Goal: Task Accomplishment & Management: Use online tool/utility

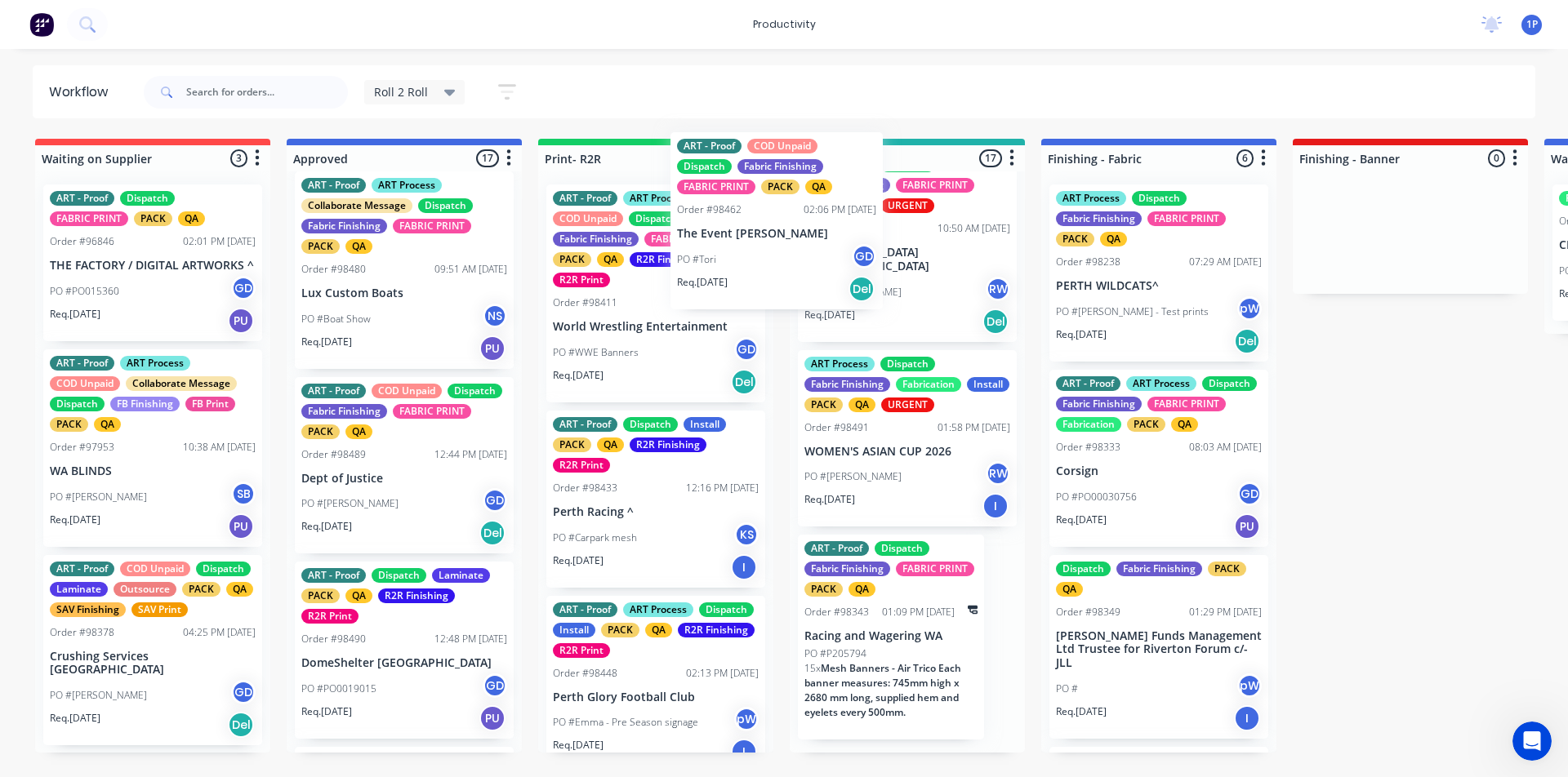
scroll to position [177, 0]
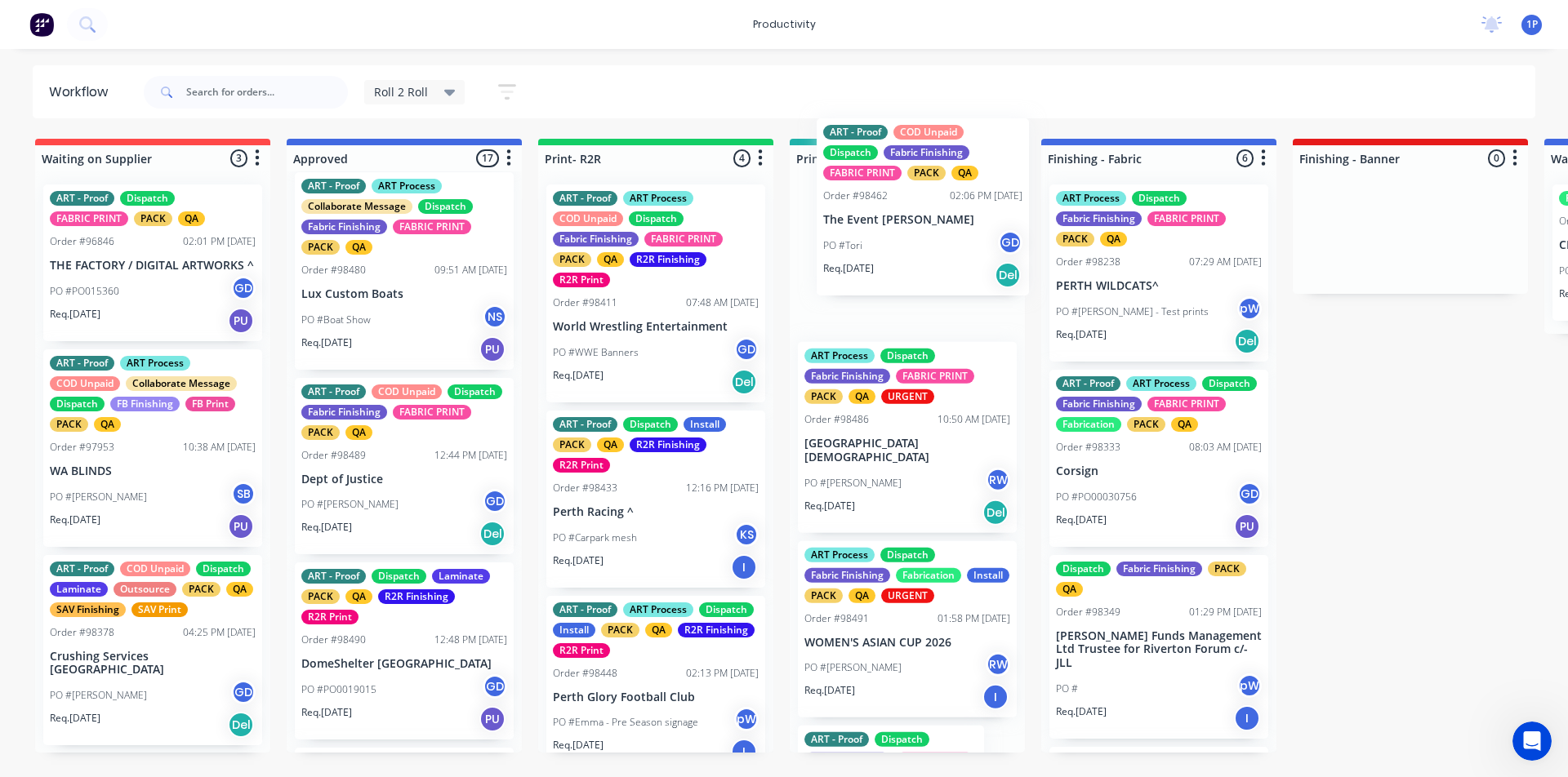
drag, startPoint x: 375, startPoint y: 254, endPoint x: 895, endPoint y: 222, distance: 521.0
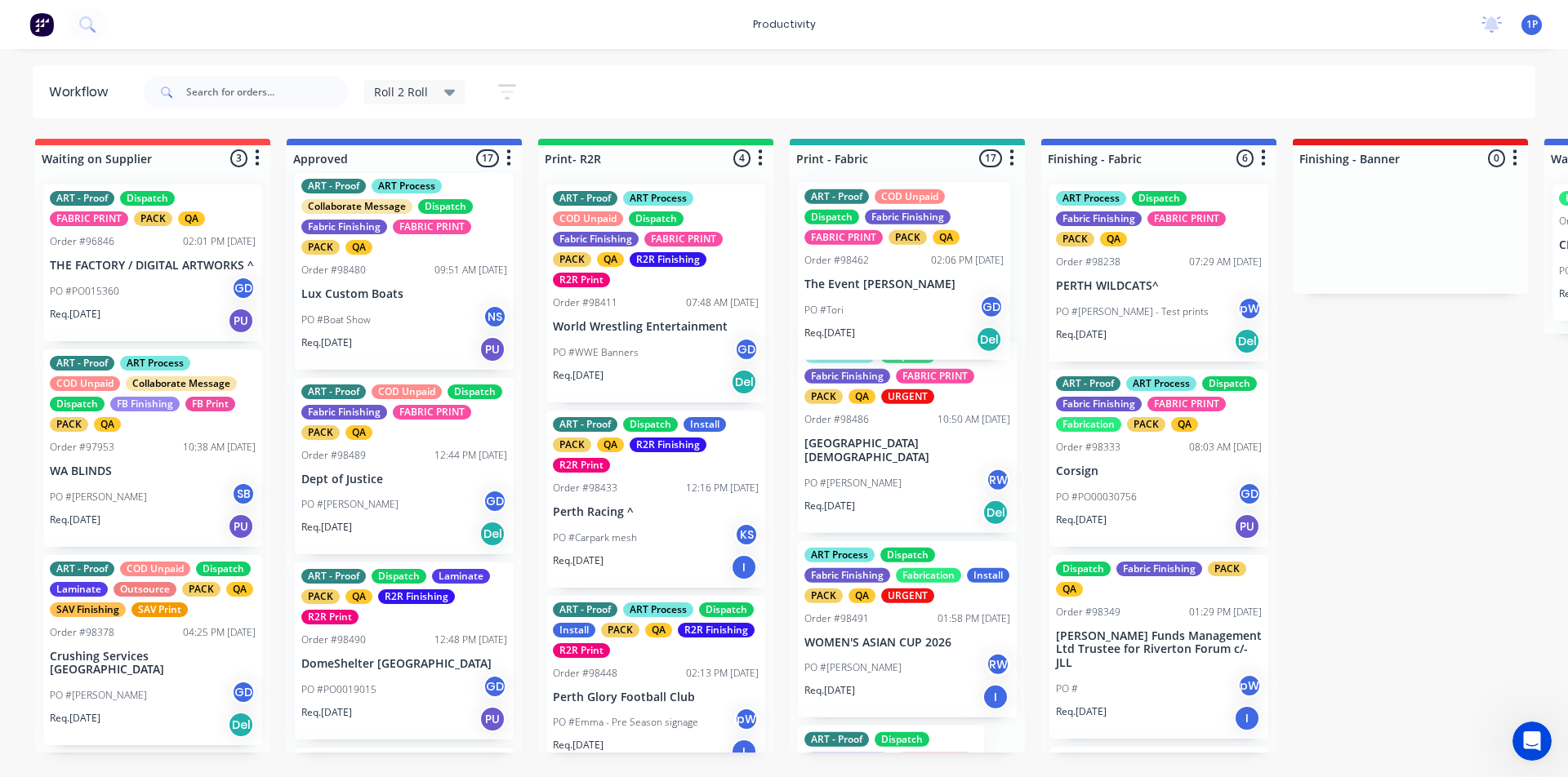
scroll to position [2751, 0]
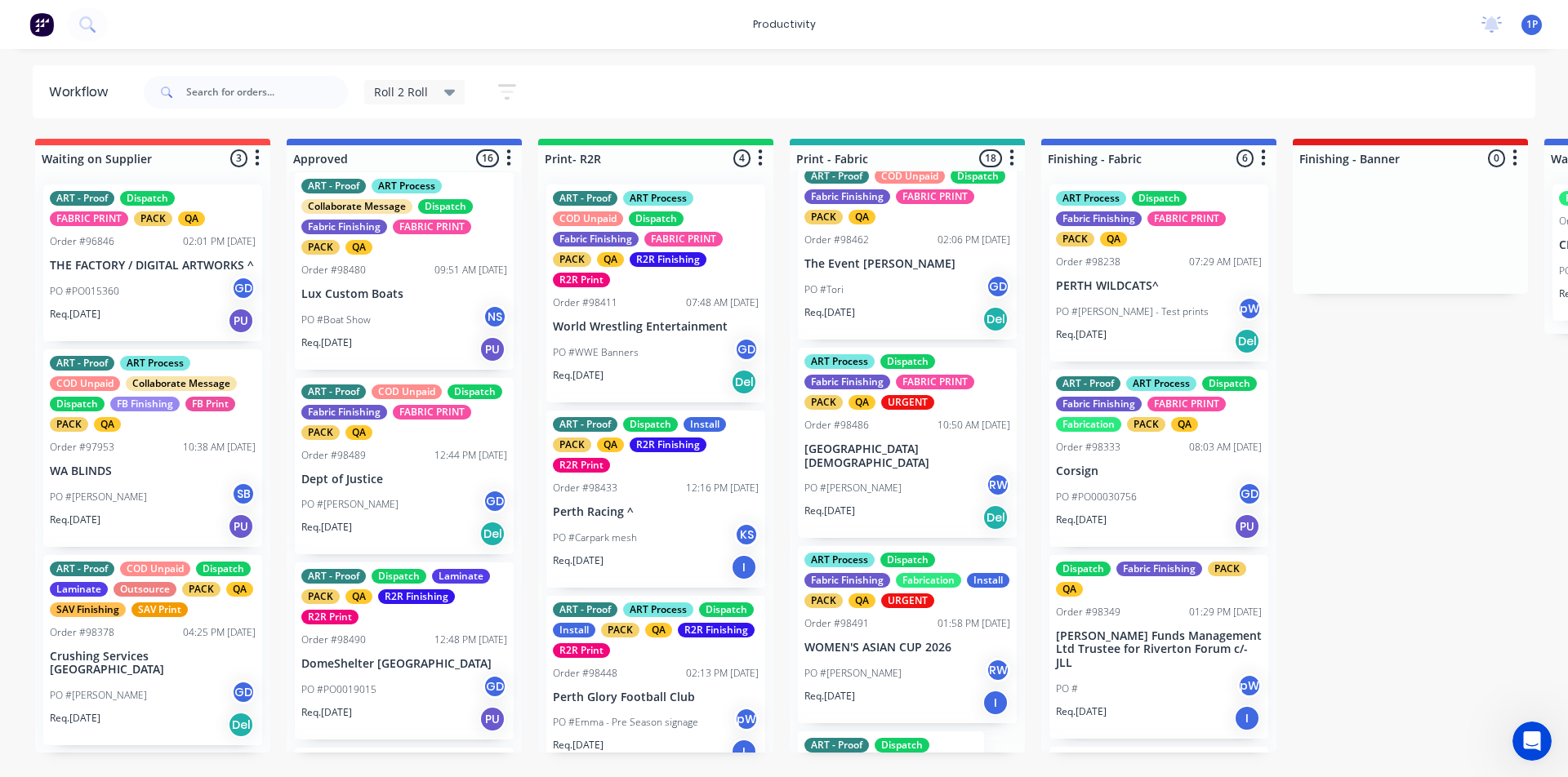
click at [867, 274] on div "ART - Proof COD Unpaid Dispatch Fabric Finishing FABRIC PRINT PACK QA Order #98…" at bounding box center [907, 251] width 219 height 177
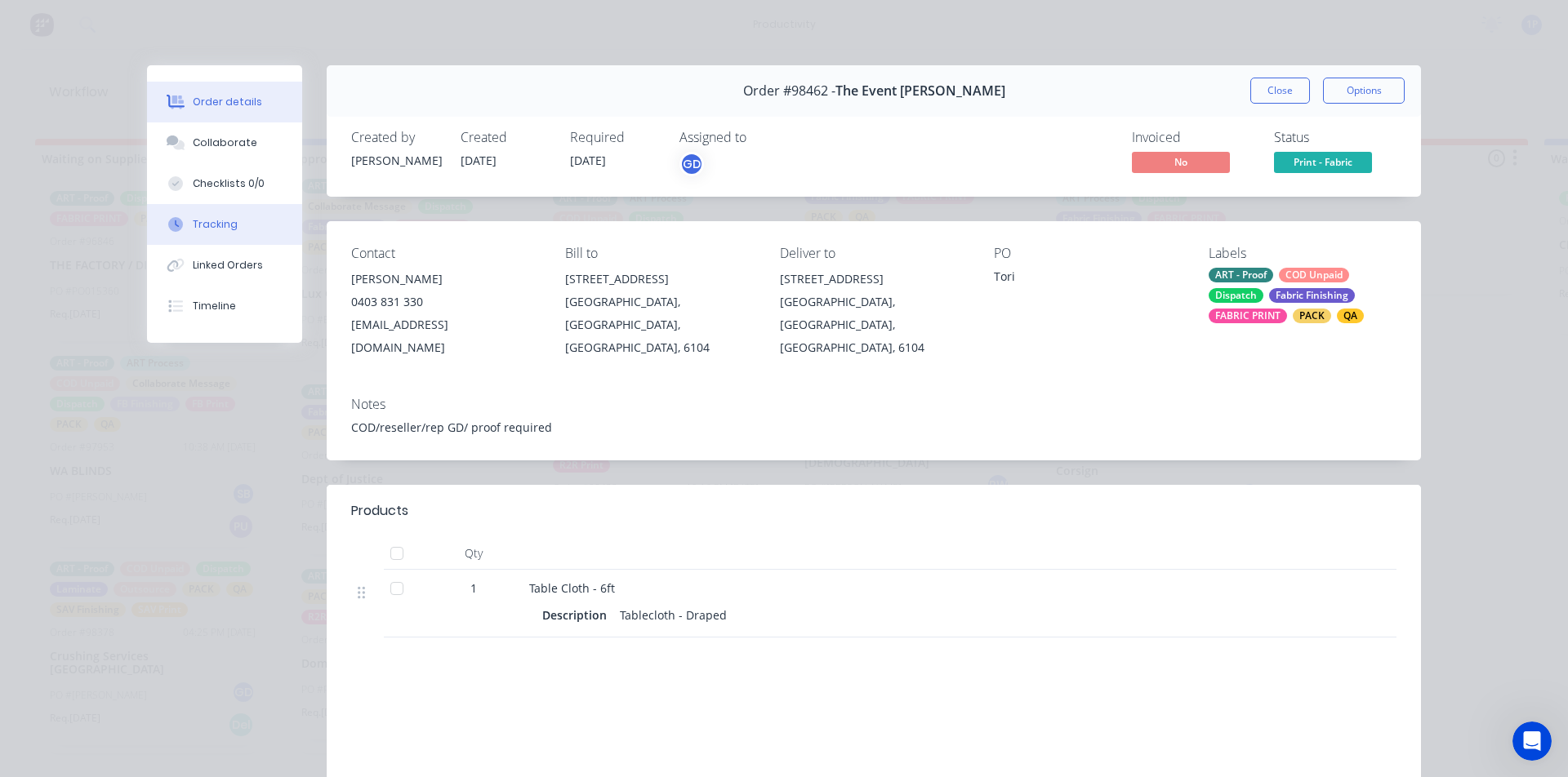
click at [244, 213] on button "Tracking" at bounding box center [224, 225] width 156 height 41
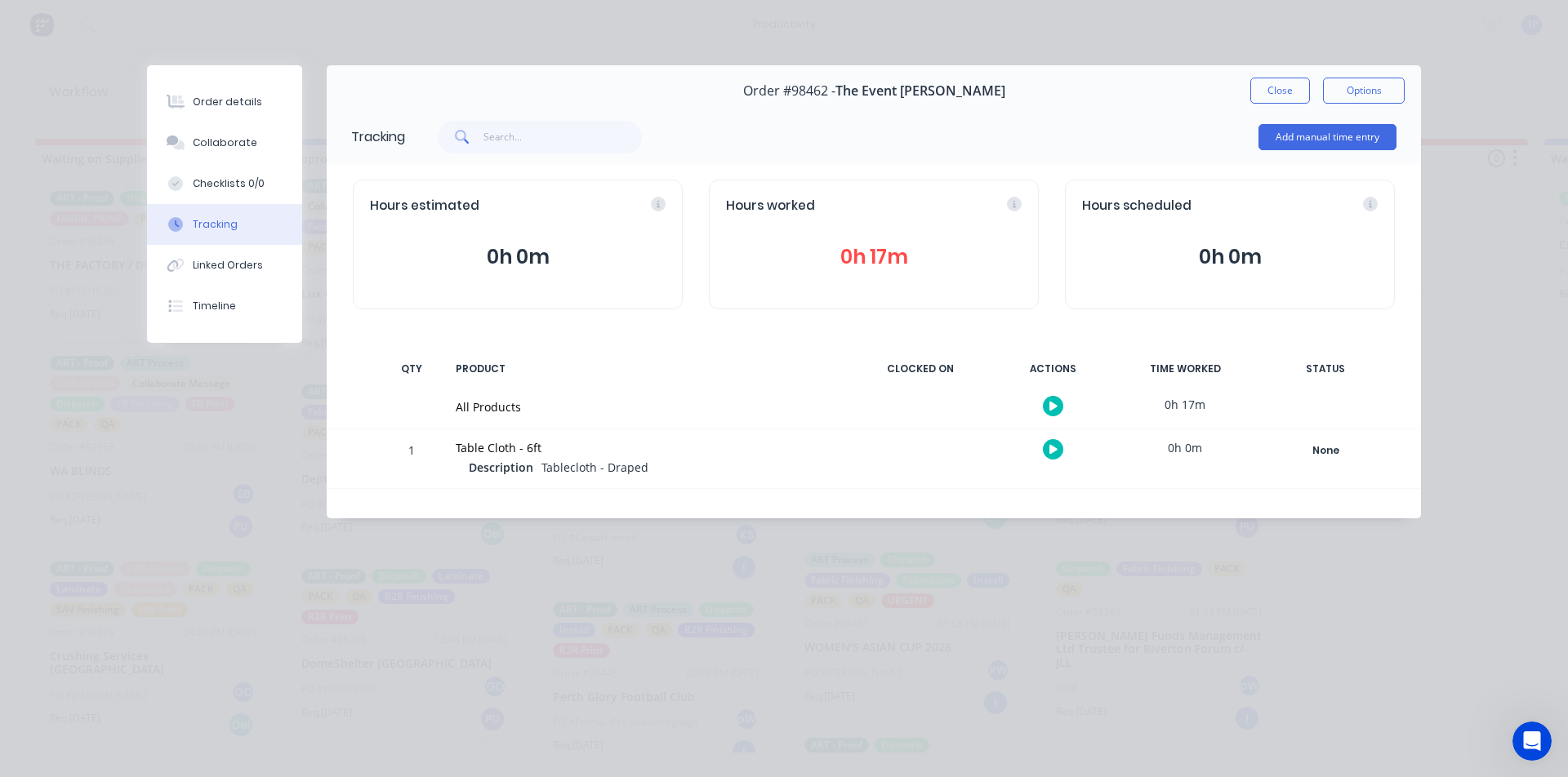
click at [1057, 451] on icon "button" at bounding box center [1053, 449] width 8 height 11
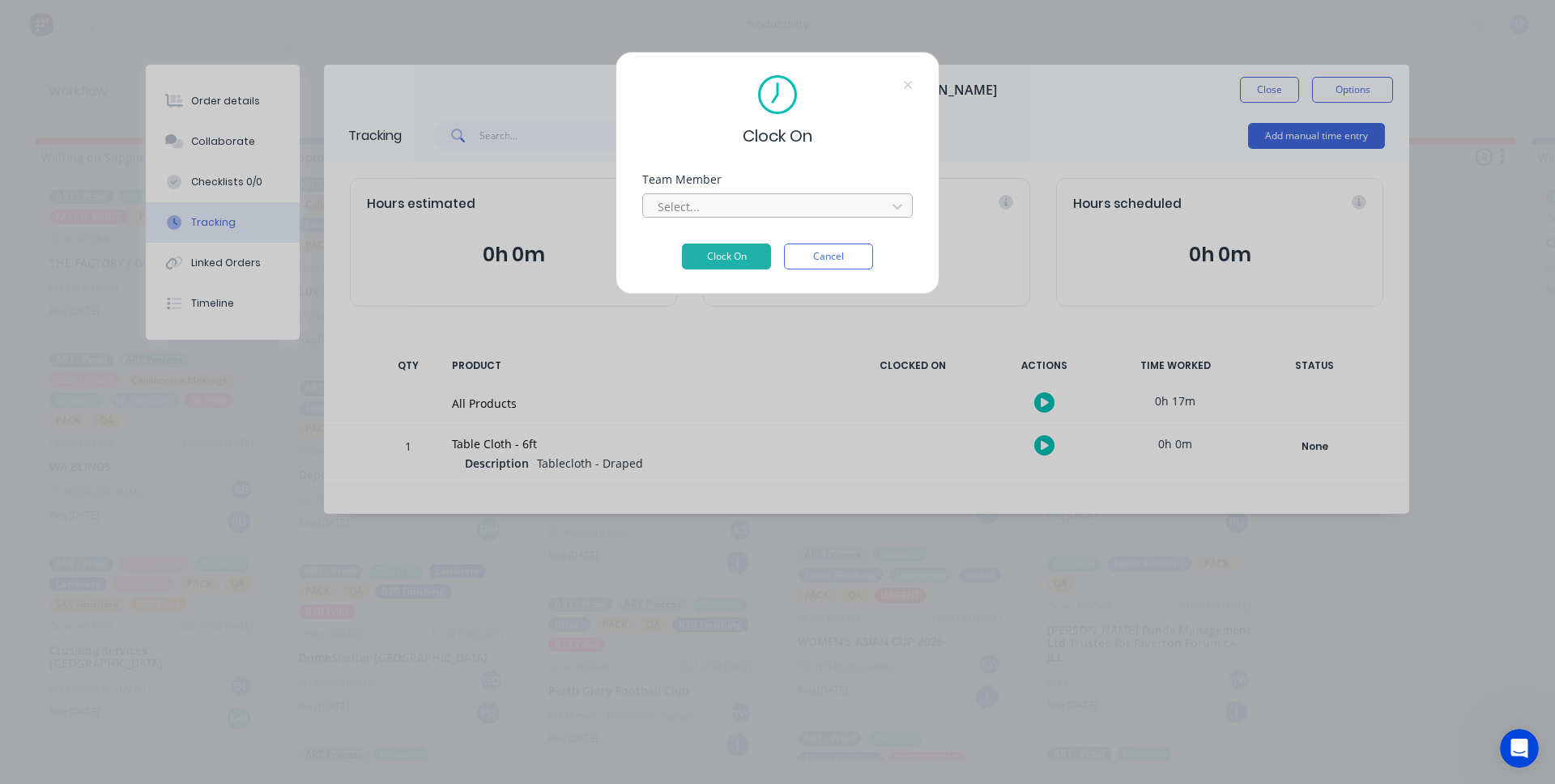
click at [697, 197] on div at bounding box center [767, 207] width 222 height 20
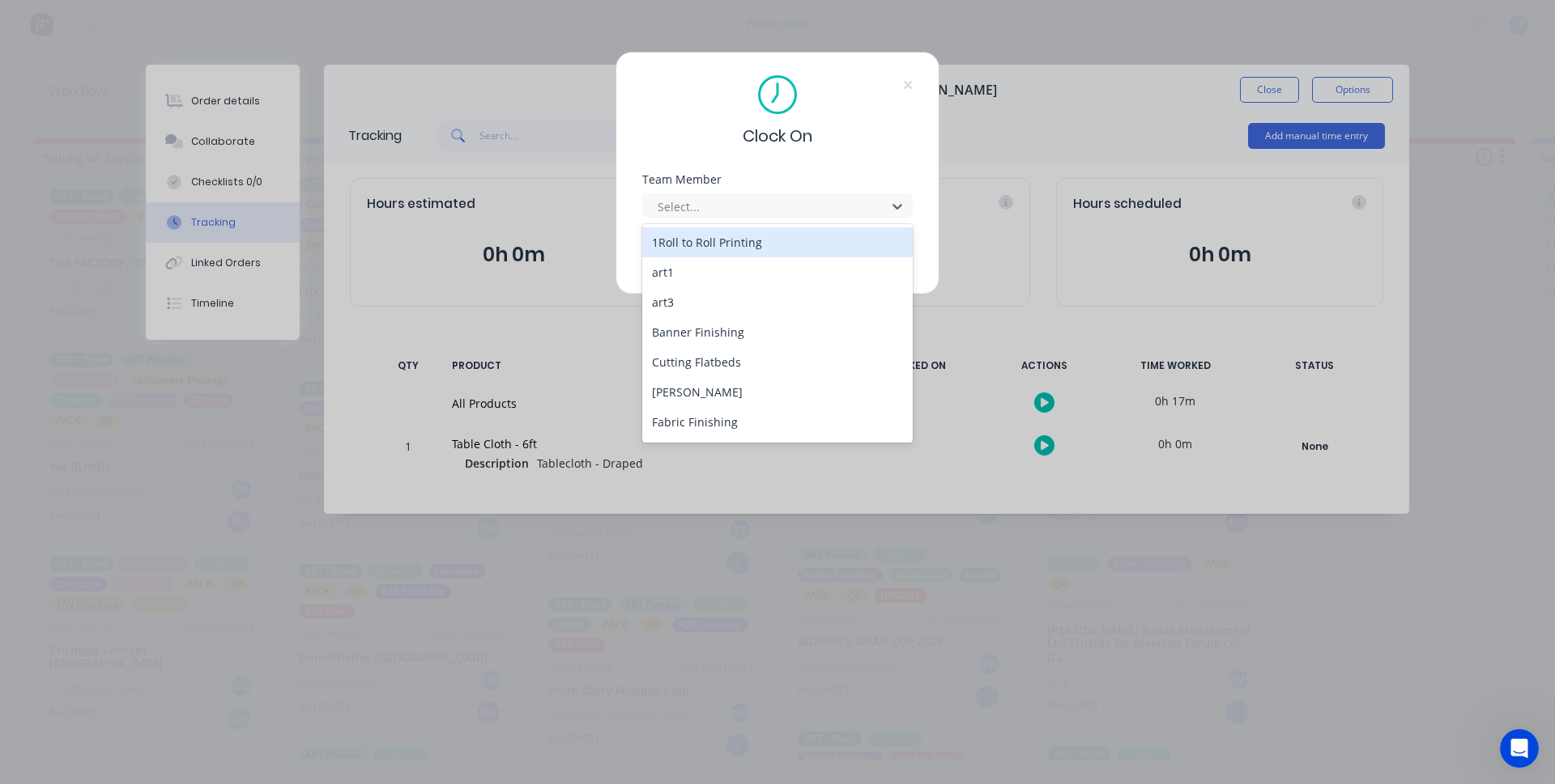
click at [695, 234] on div "1Roll to Roll Printing" at bounding box center [778, 242] width 271 height 30
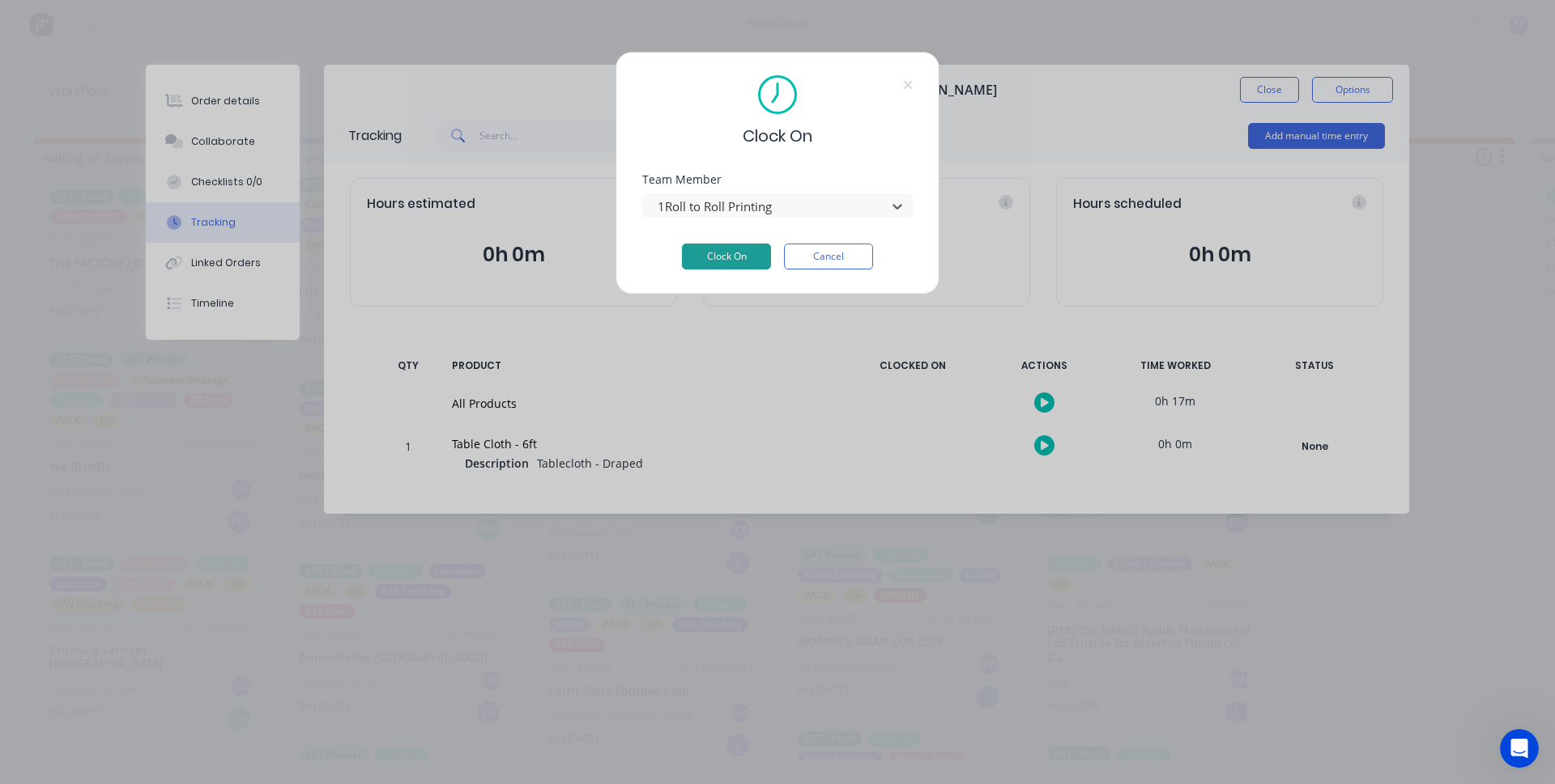
click at [702, 245] on button "Clock On" at bounding box center [726, 256] width 89 height 26
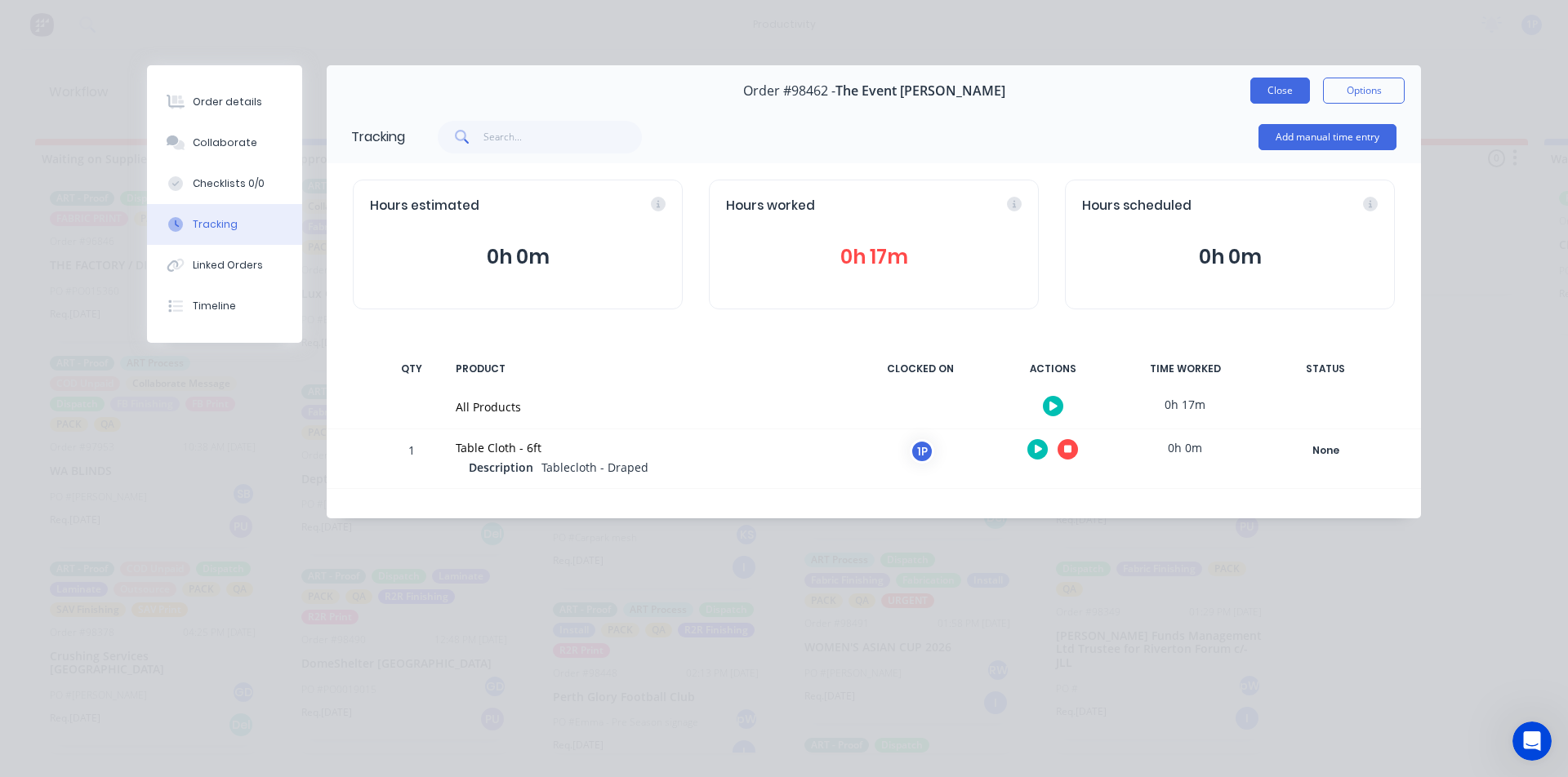
click at [1279, 87] on button "Close" at bounding box center [1279, 90] width 60 height 26
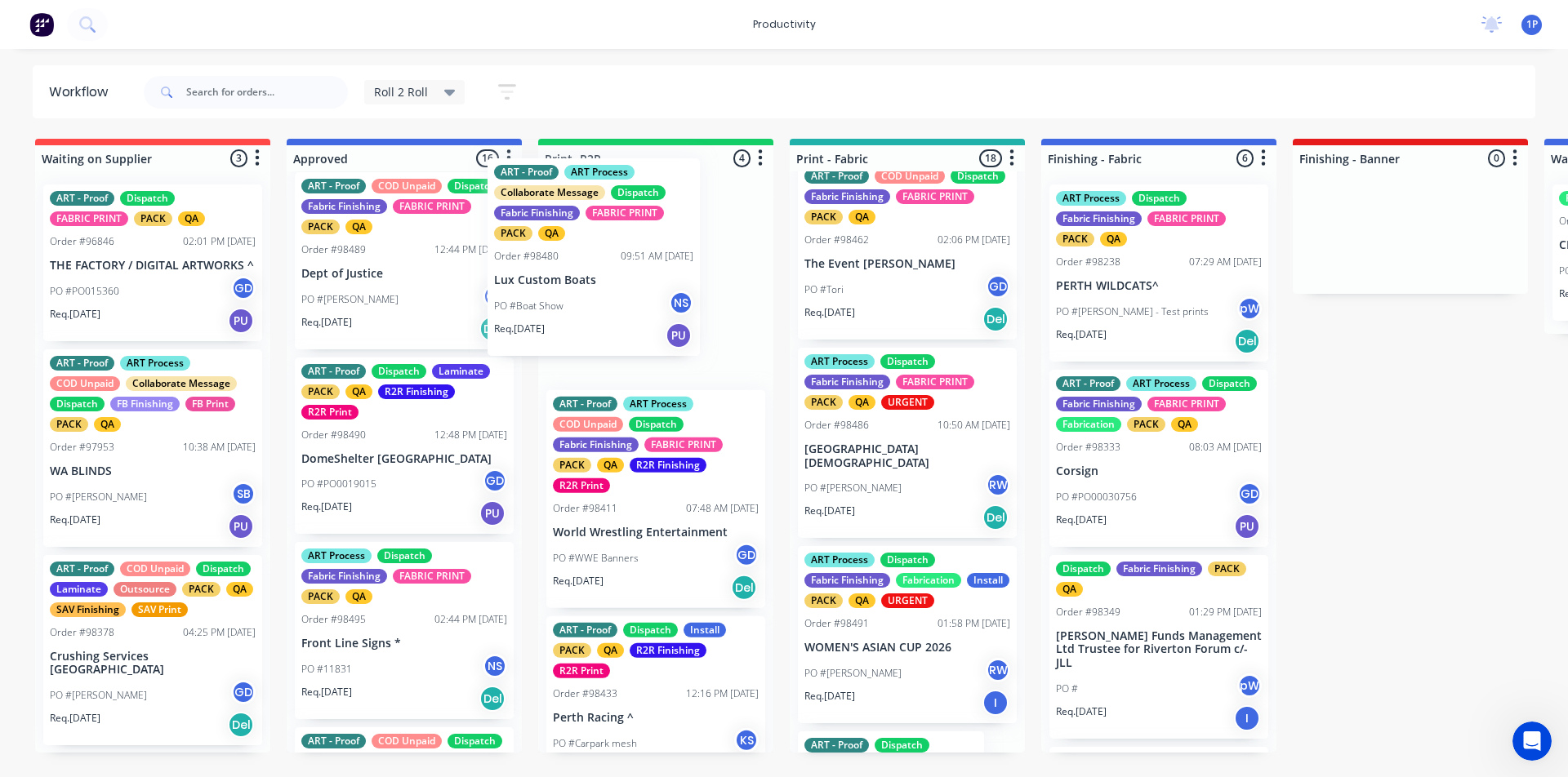
scroll to position [176, 0]
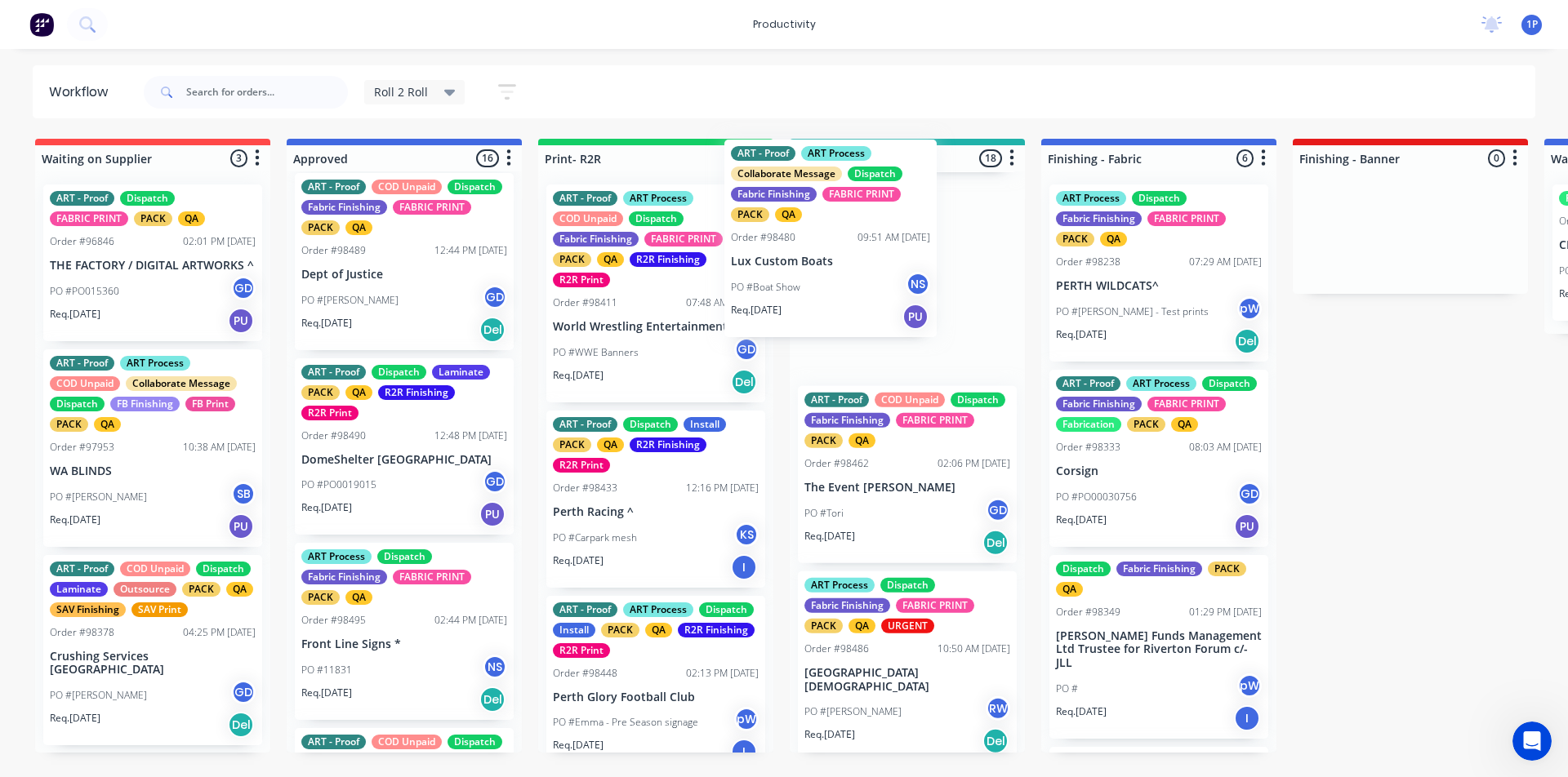
drag, startPoint x: 380, startPoint y: 290, endPoint x: 830, endPoint y: 258, distance: 451.1
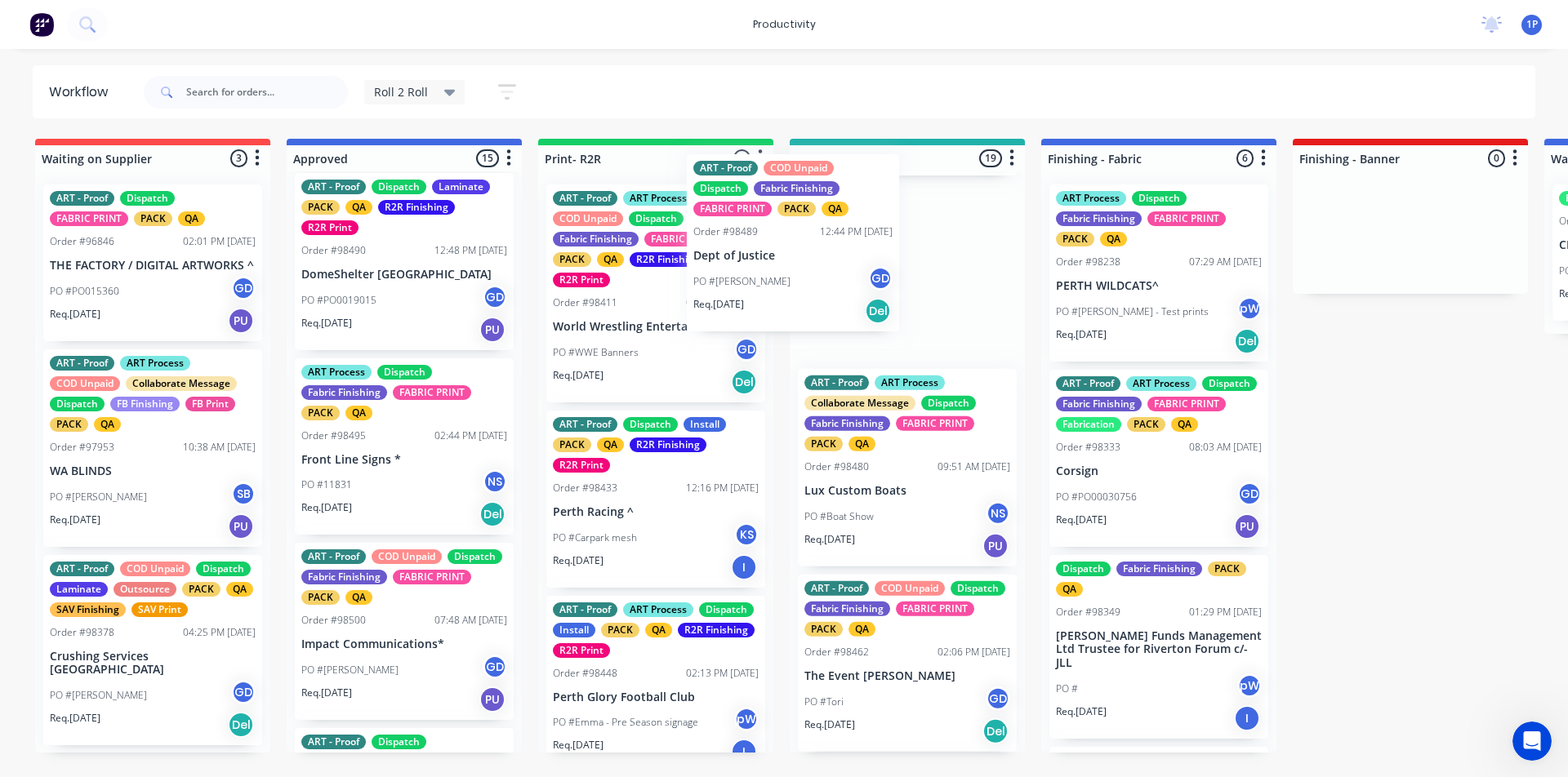
scroll to position [175, 0]
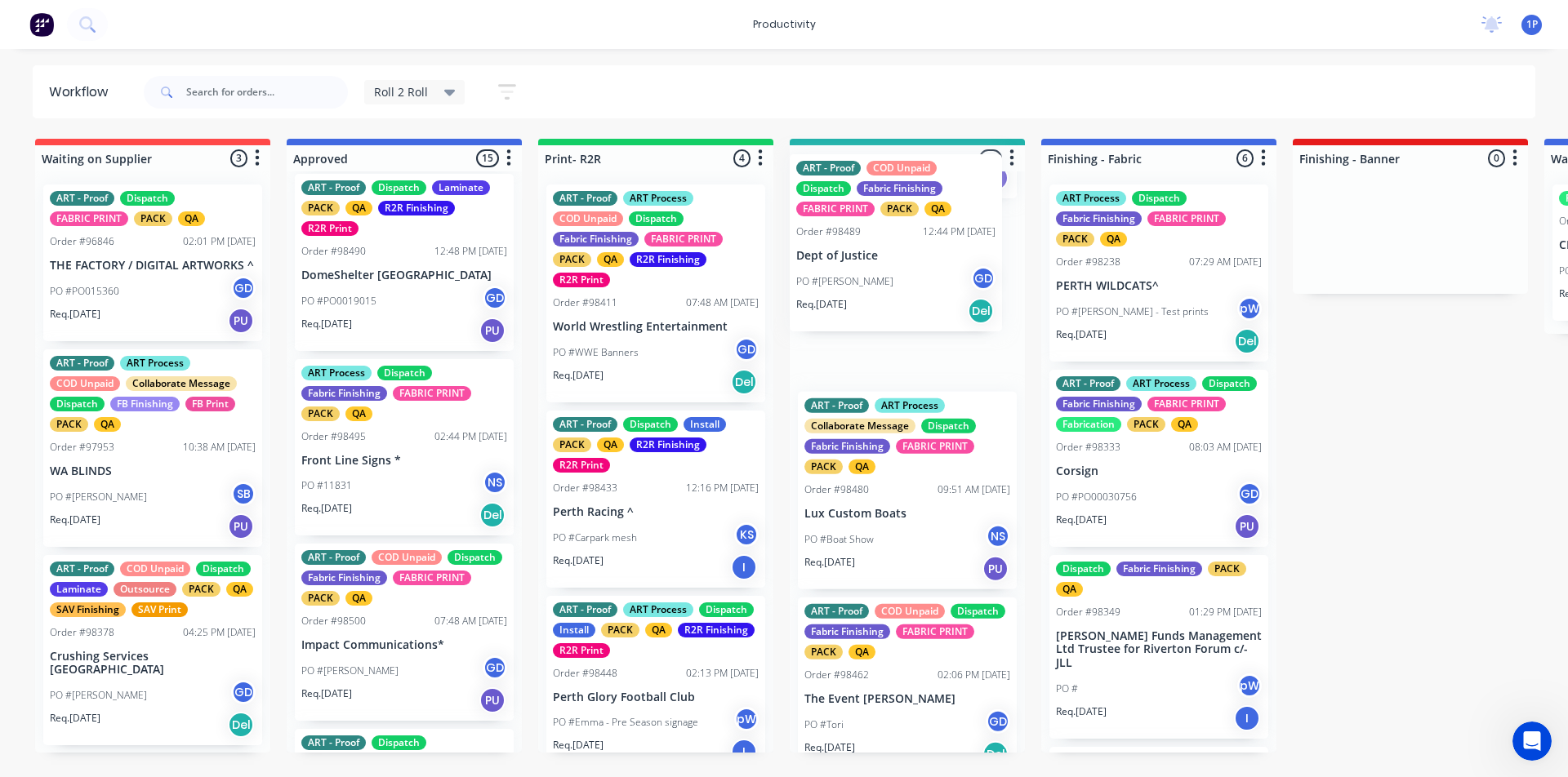
drag, startPoint x: 393, startPoint y: 280, endPoint x: 906, endPoint y: 263, distance: 513.3
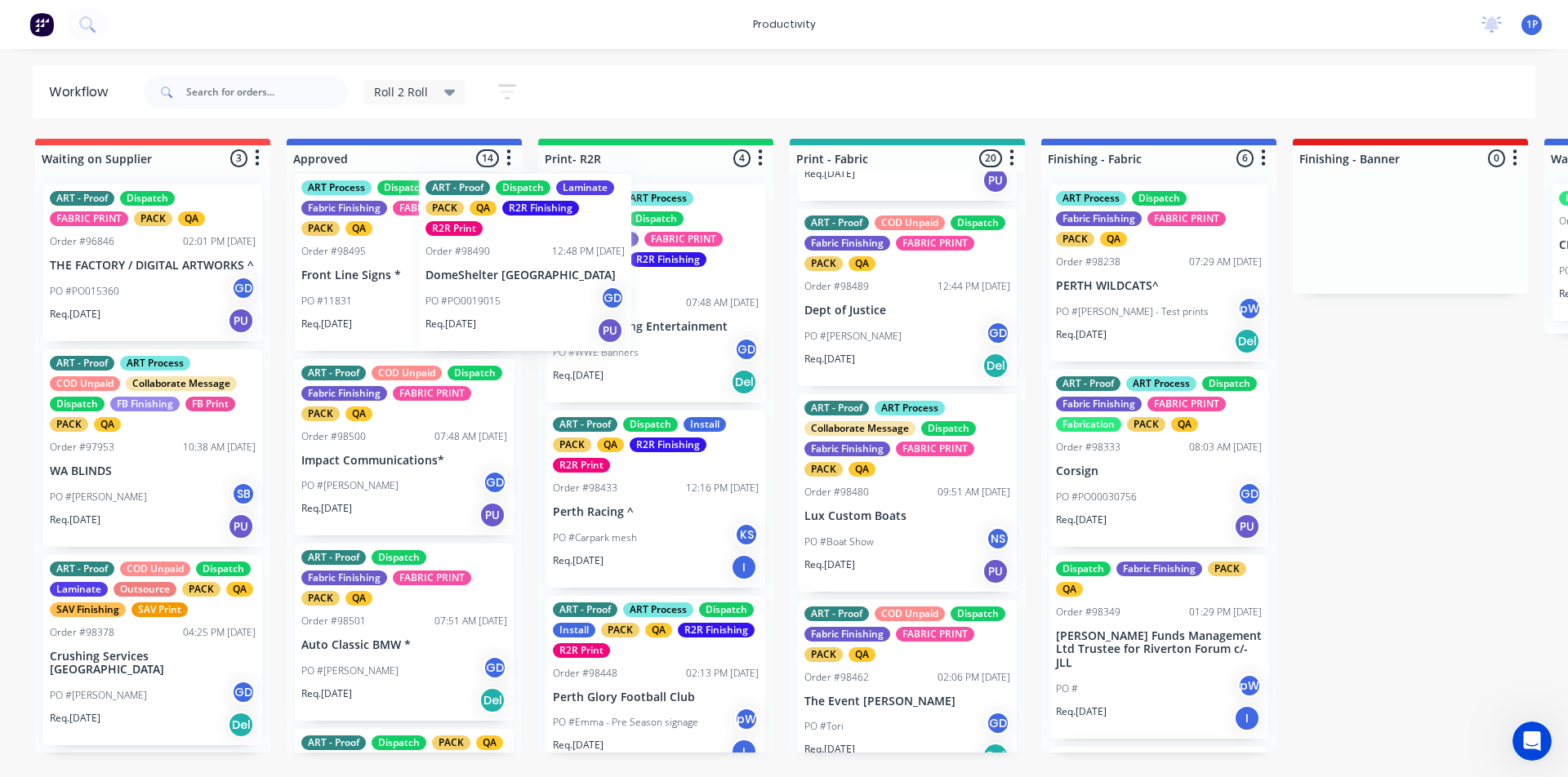
scroll to position [173, 0]
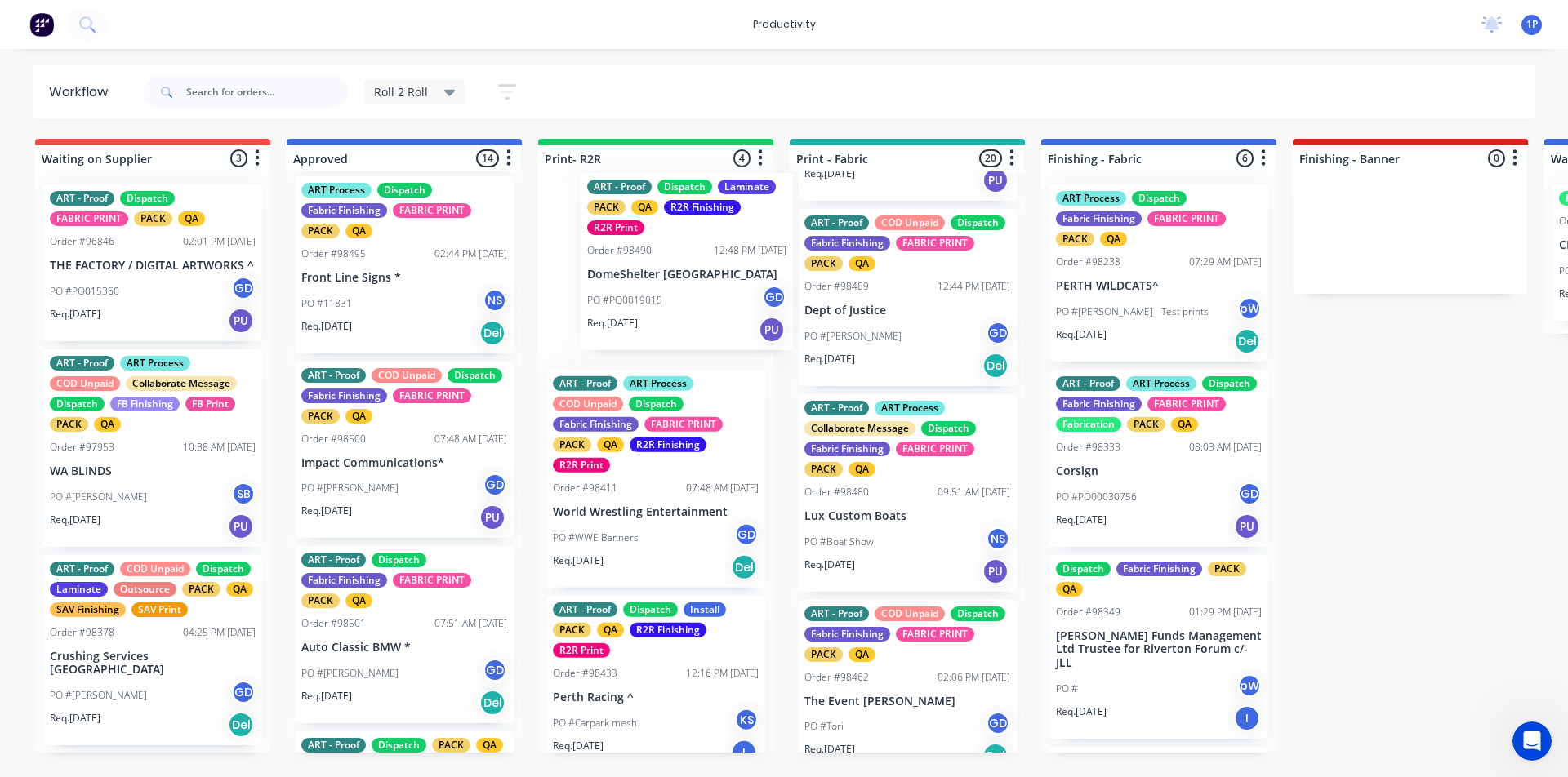
drag, startPoint x: 377, startPoint y: 272, endPoint x: 646, endPoint y: 270, distance: 269.0
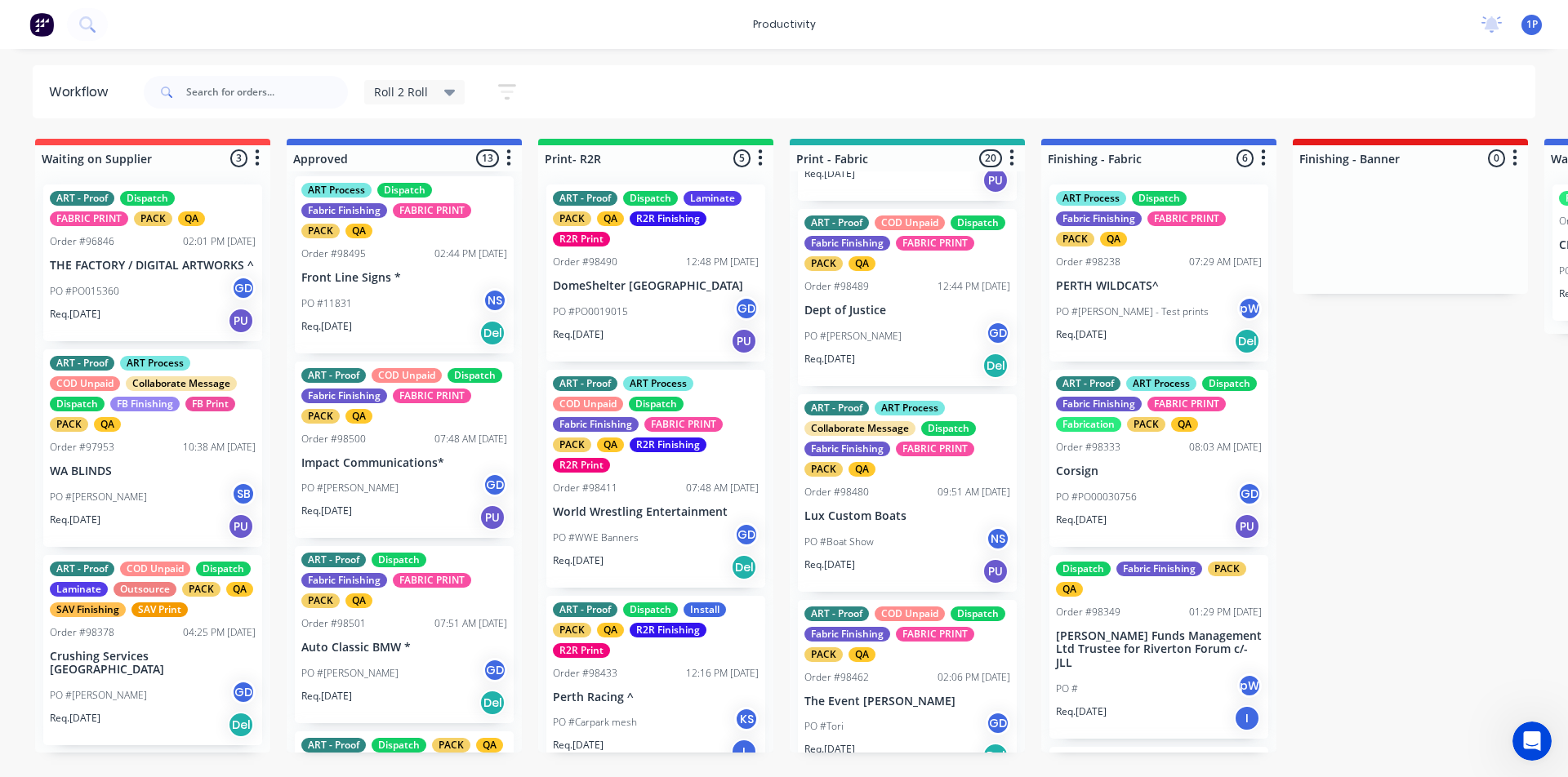
scroll to position [170, 0]
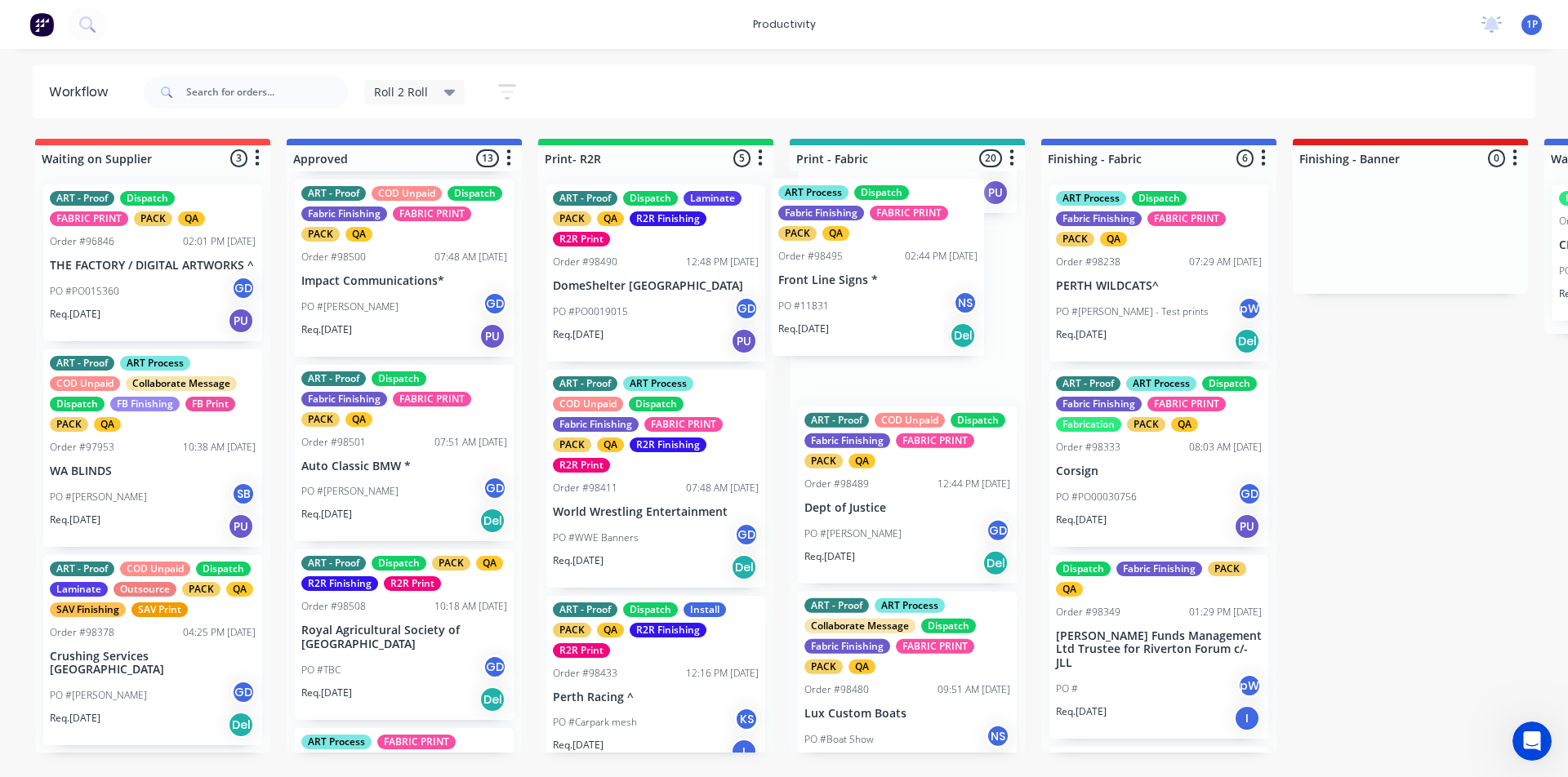
drag, startPoint x: 406, startPoint y: 258, endPoint x: 914, endPoint y: 260, distance: 508.0
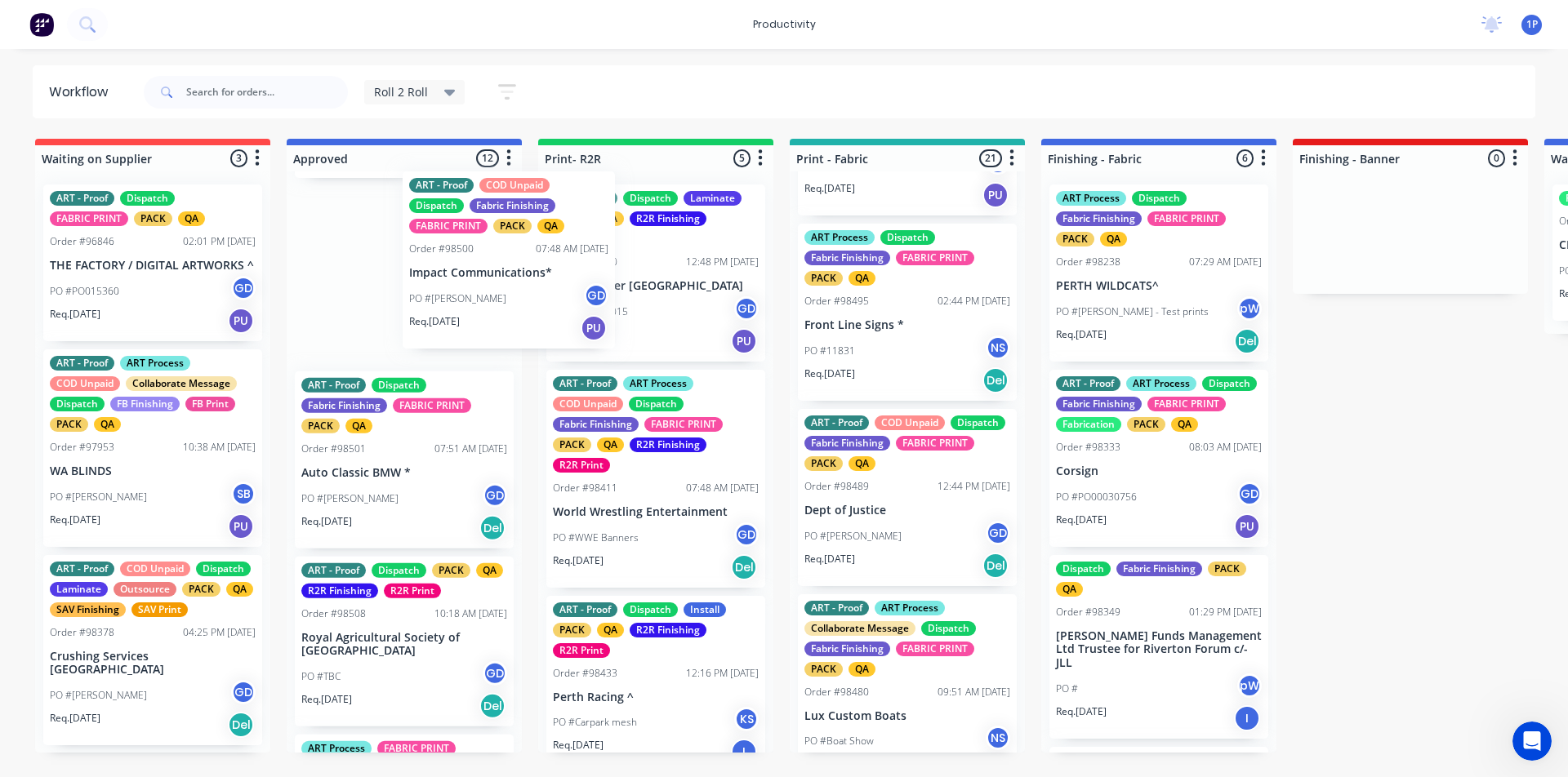
scroll to position [159, 0]
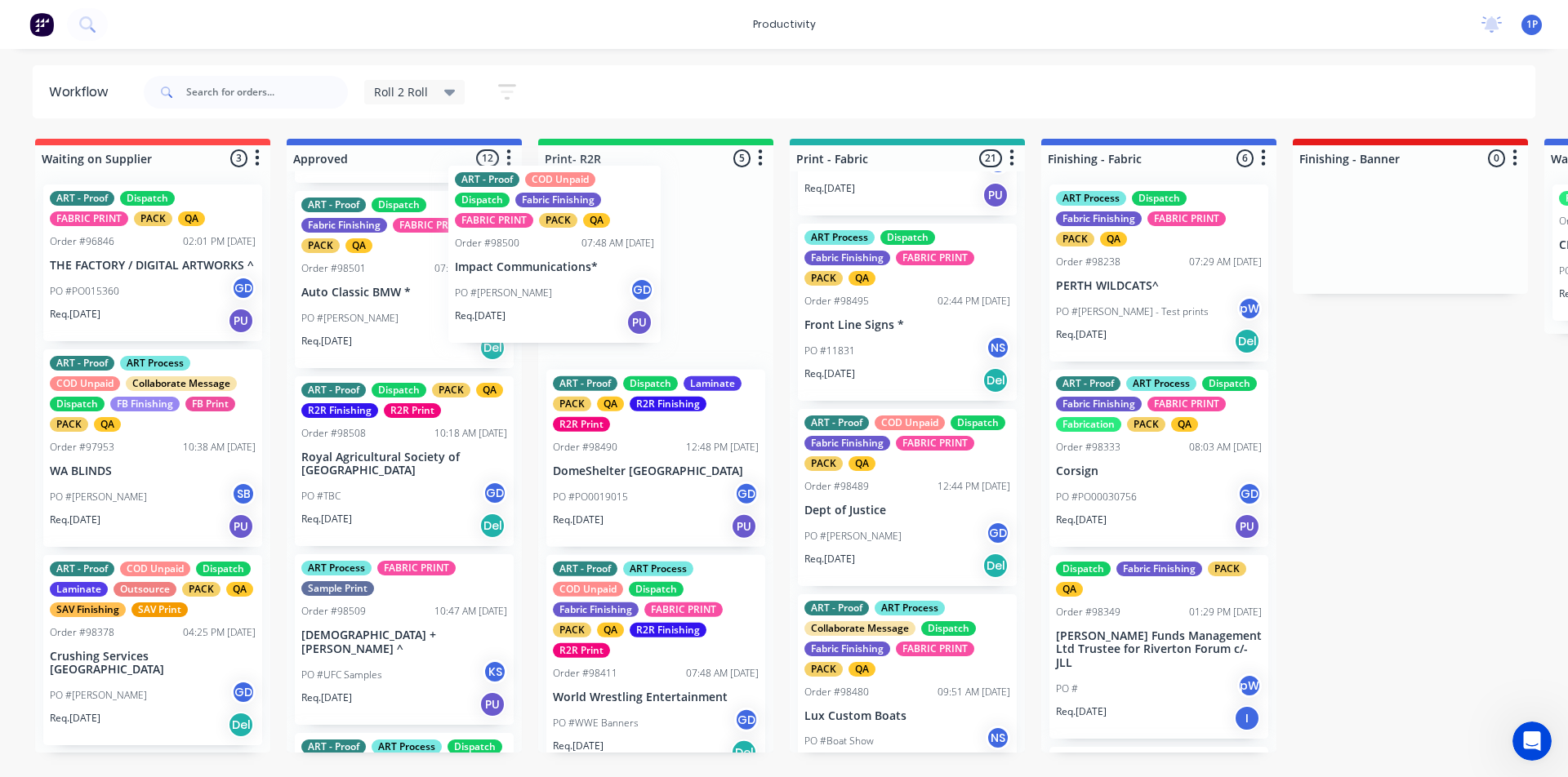
drag, startPoint x: 377, startPoint y: 286, endPoint x: 541, endPoint y: 273, distance: 164.5
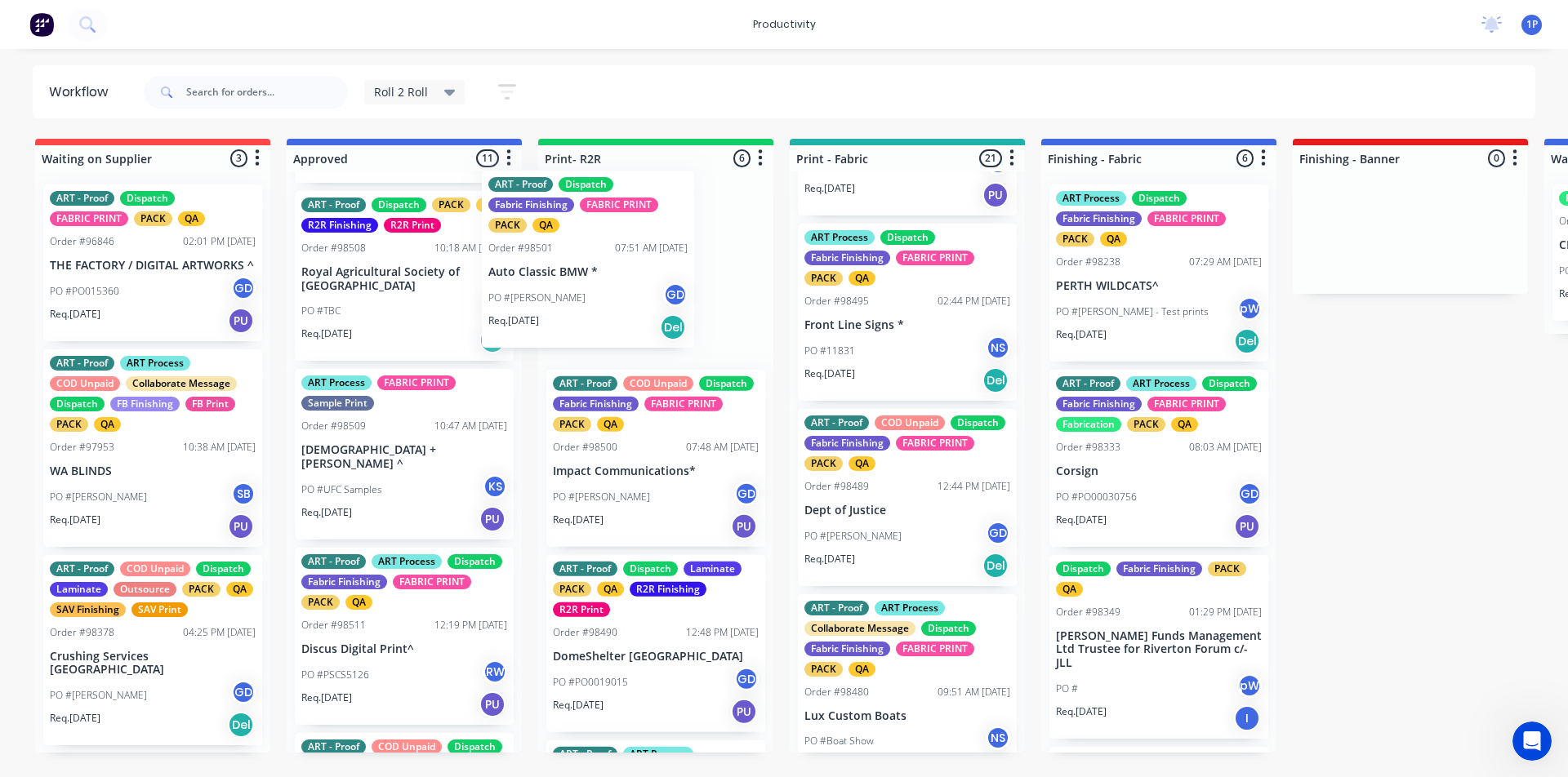
scroll to position [158, 0]
drag, startPoint x: 378, startPoint y: 297, endPoint x: 589, endPoint y: 276, distance: 212.0
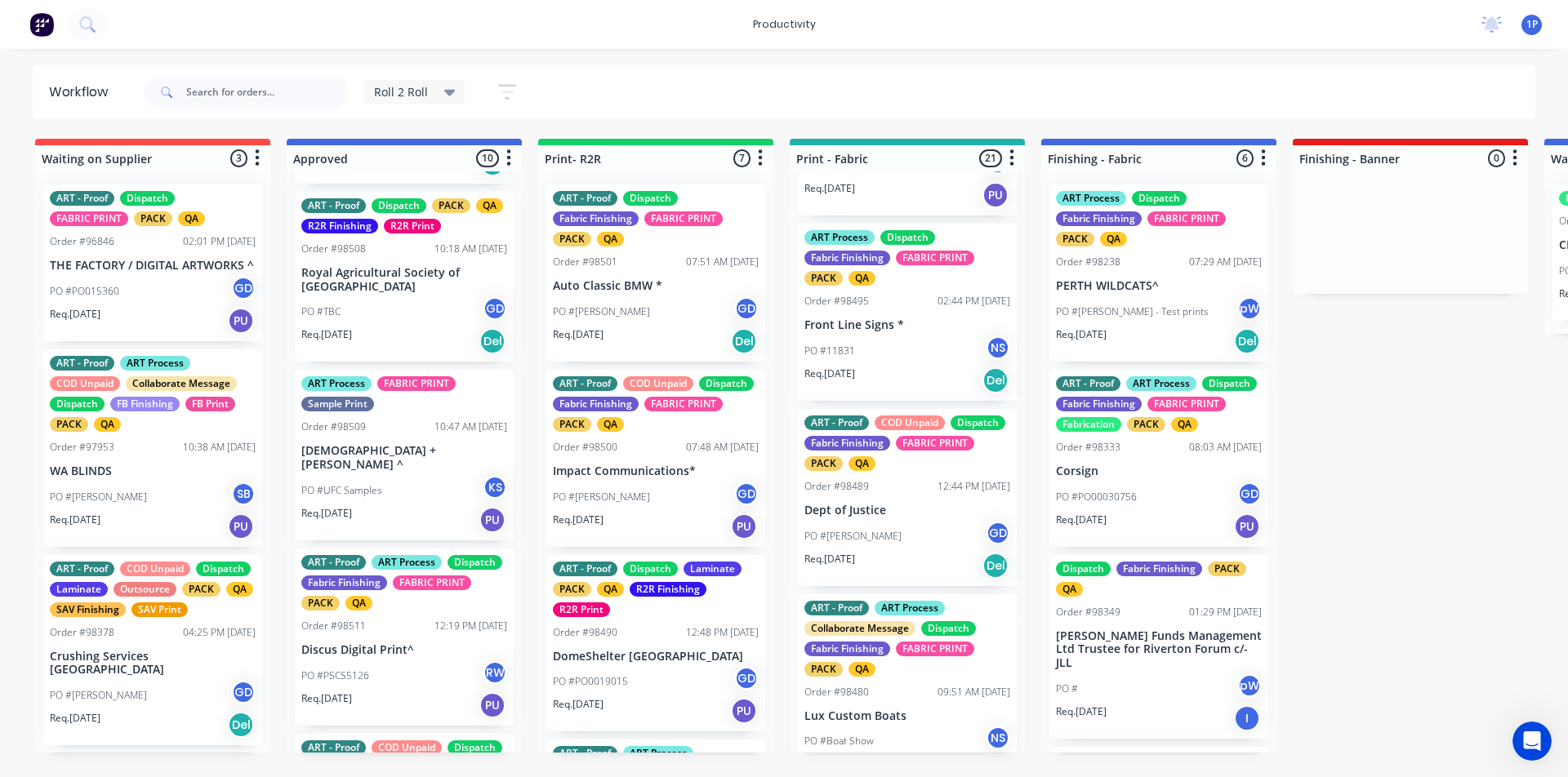
scroll to position [156, 0]
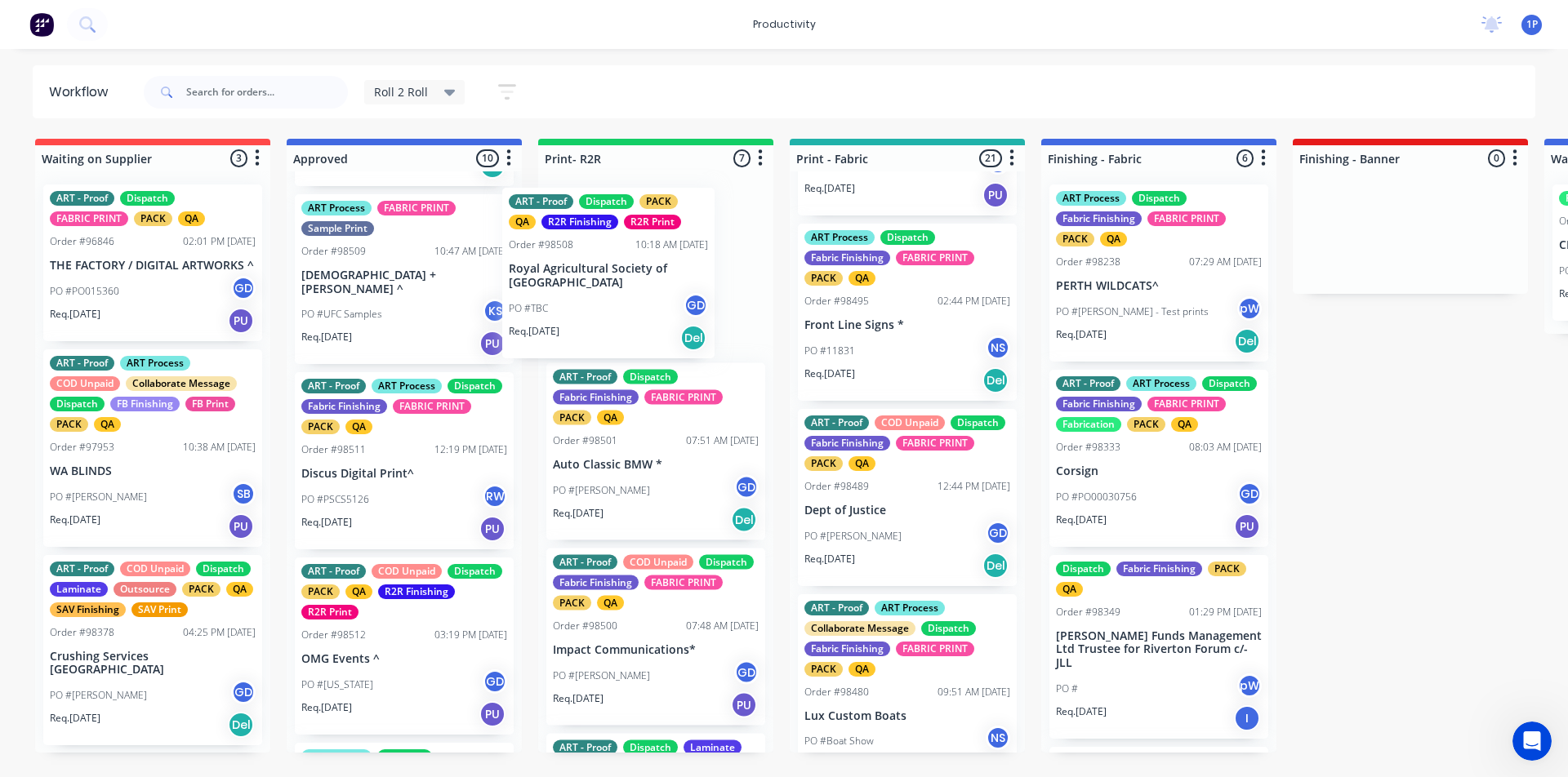
drag, startPoint x: 424, startPoint y: 292, endPoint x: 640, endPoint y: 290, distance: 216.0
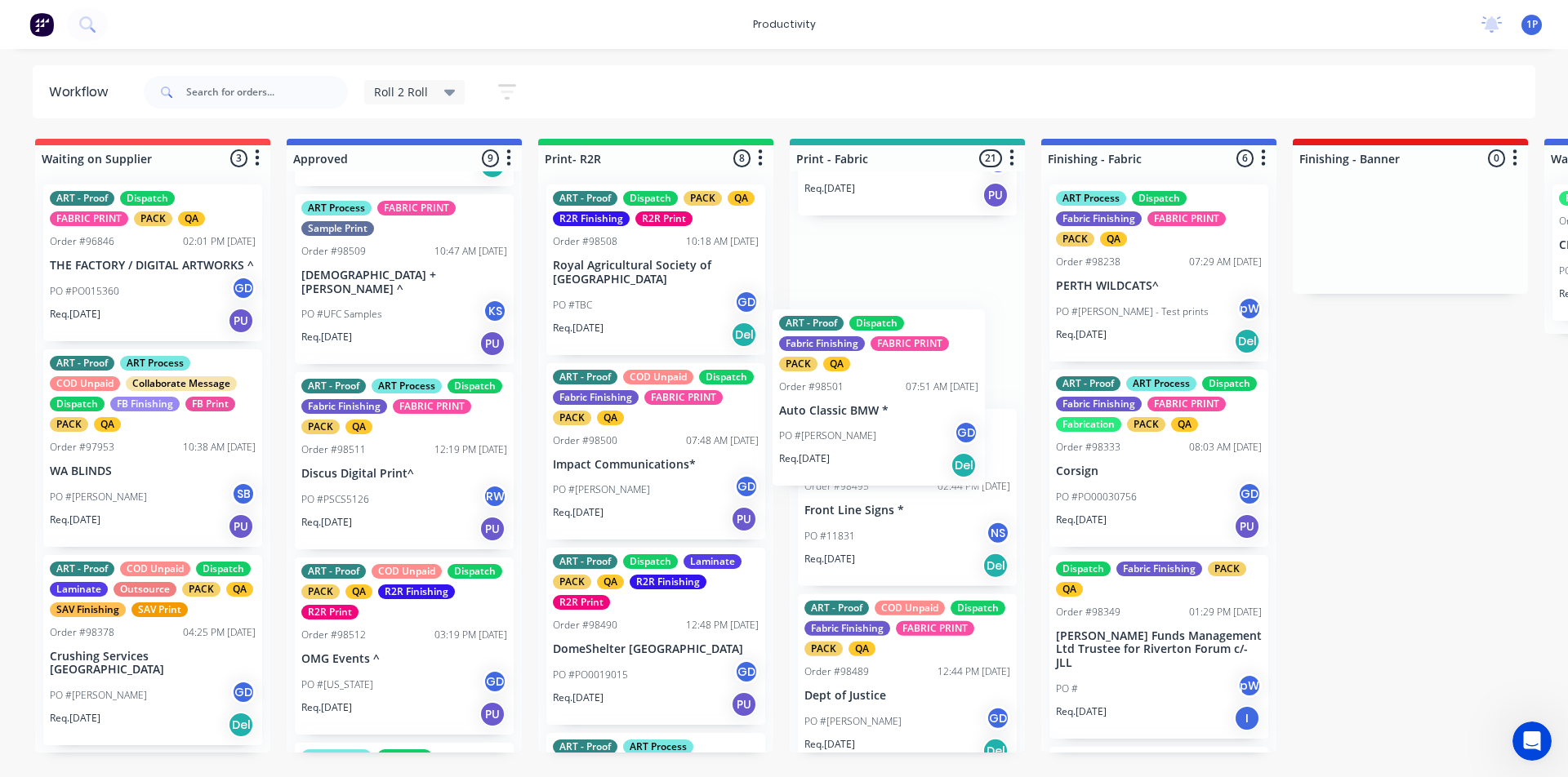
drag, startPoint x: 636, startPoint y: 432, endPoint x: 870, endPoint y: 377, distance: 240.4
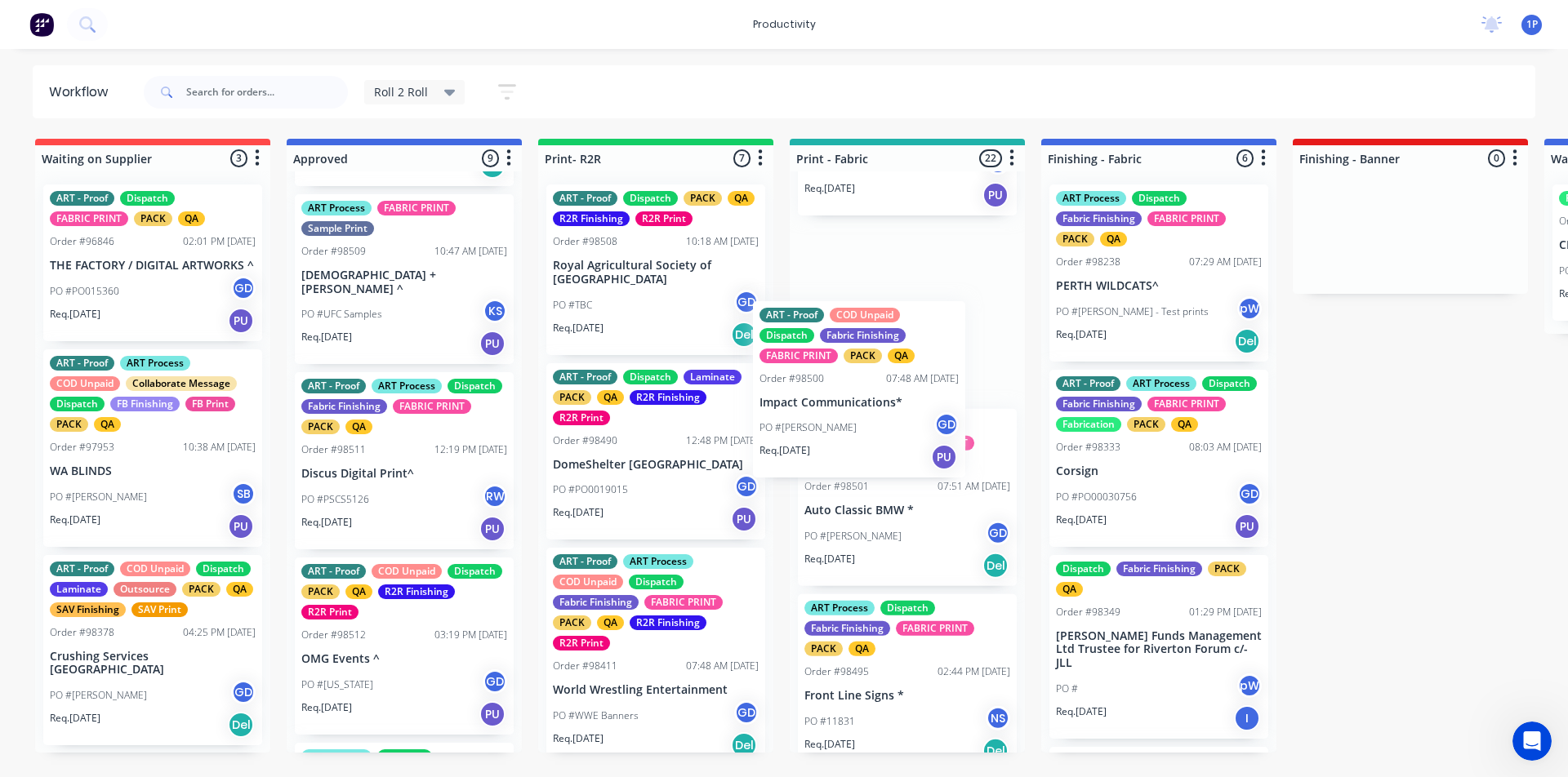
drag, startPoint x: 628, startPoint y: 437, endPoint x: 848, endPoint y: 372, distance: 229.4
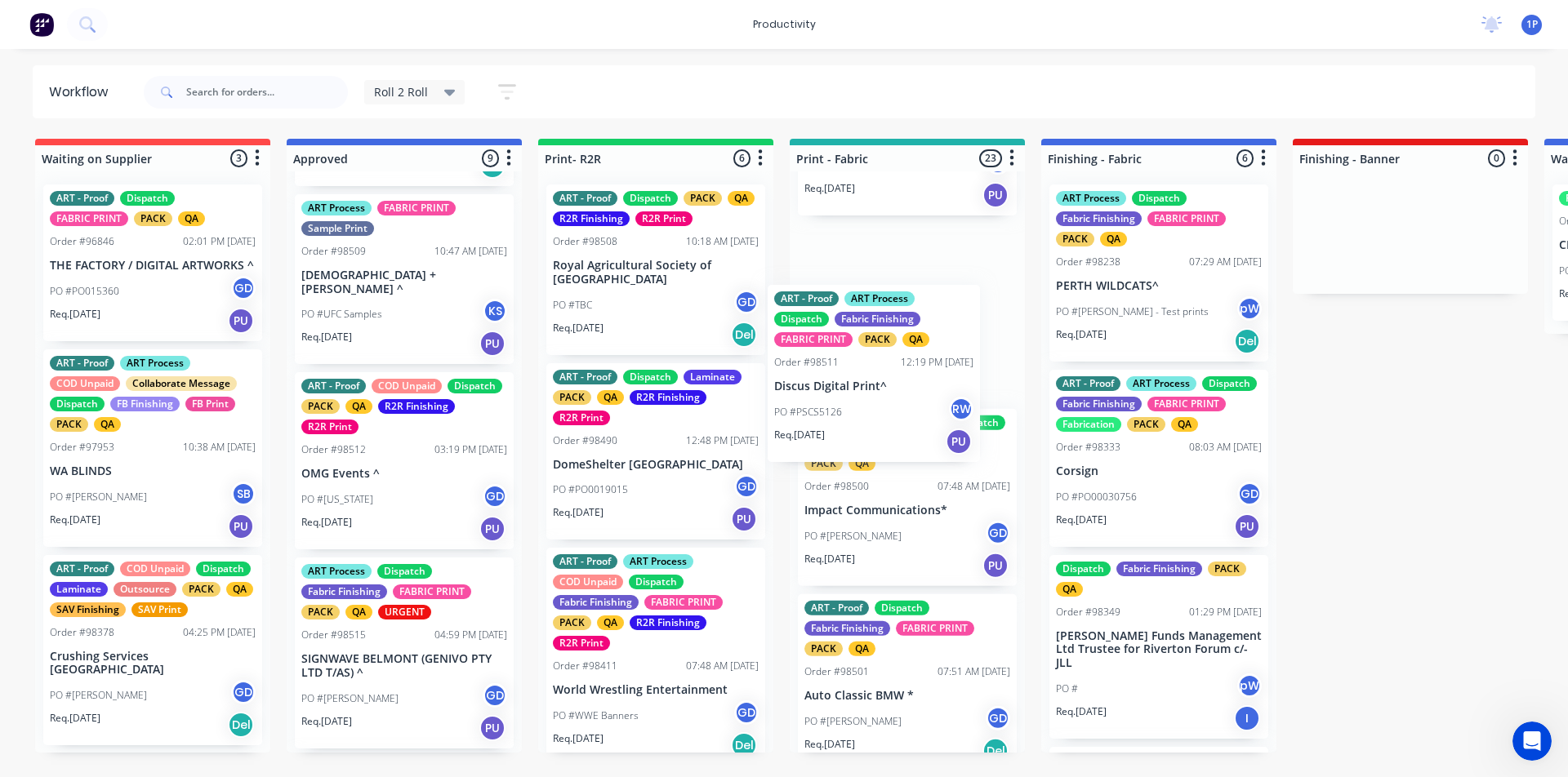
drag, startPoint x: 366, startPoint y: 433, endPoint x: 853, endPoint y: 359, distance: 492.6
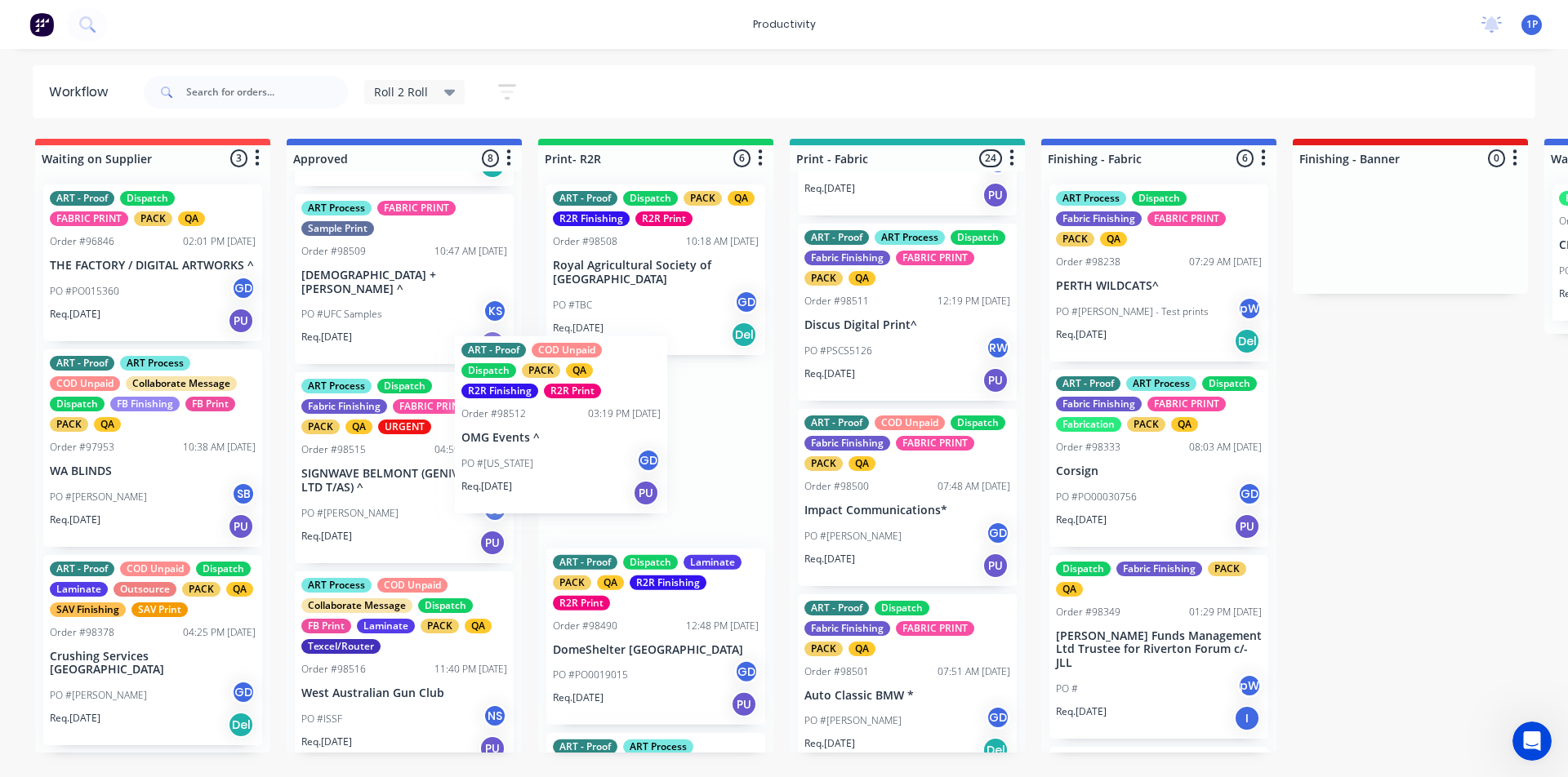
drag, startPoint x: 373, startPoint y: 451, endPoint x: 575, endPoint y: 402, distance: 207.9
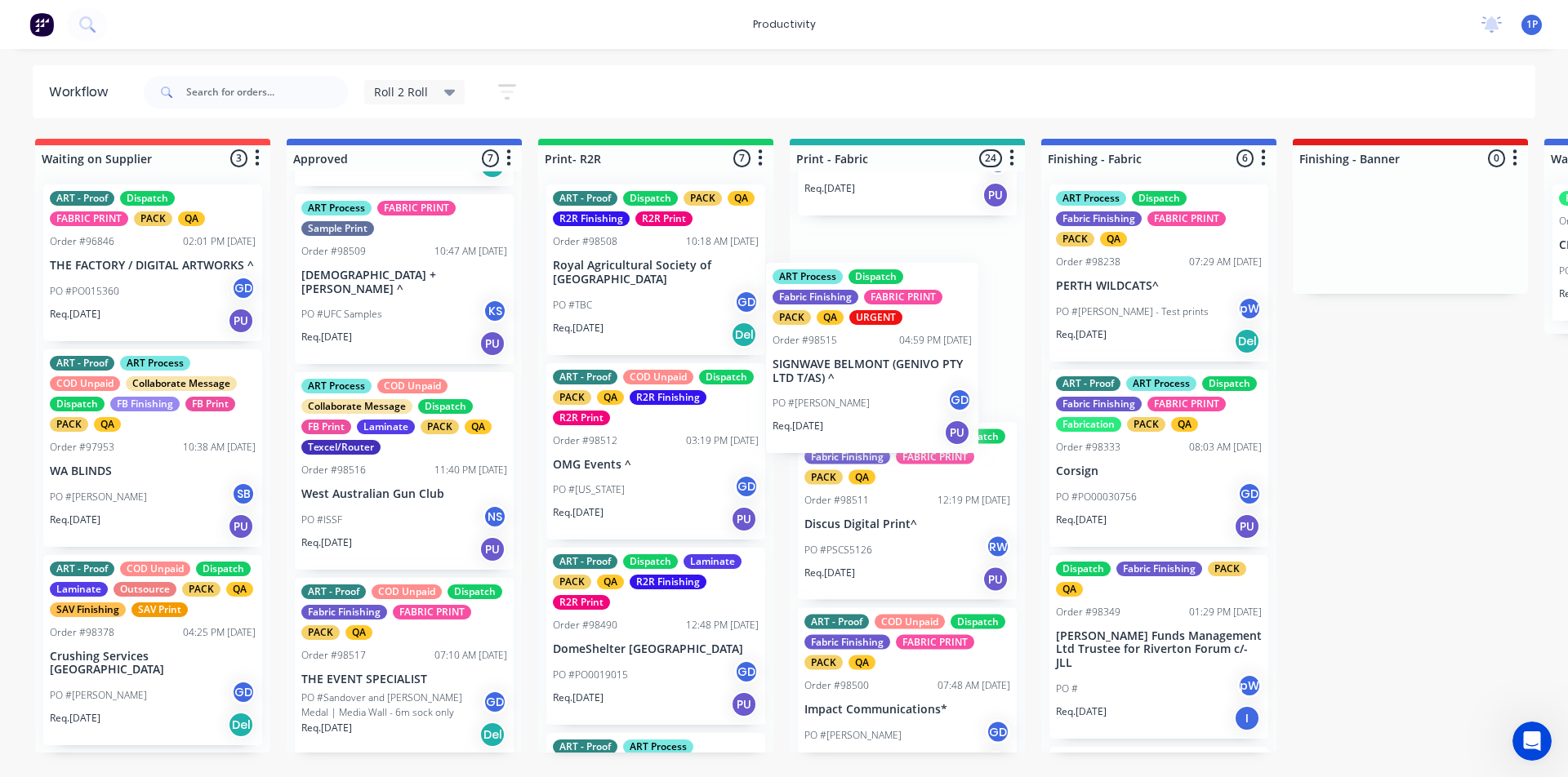
drag, startPoint x: 363, startPoint y: 436, endPoint x: 860, endPoint y: 338, distance: 506.6
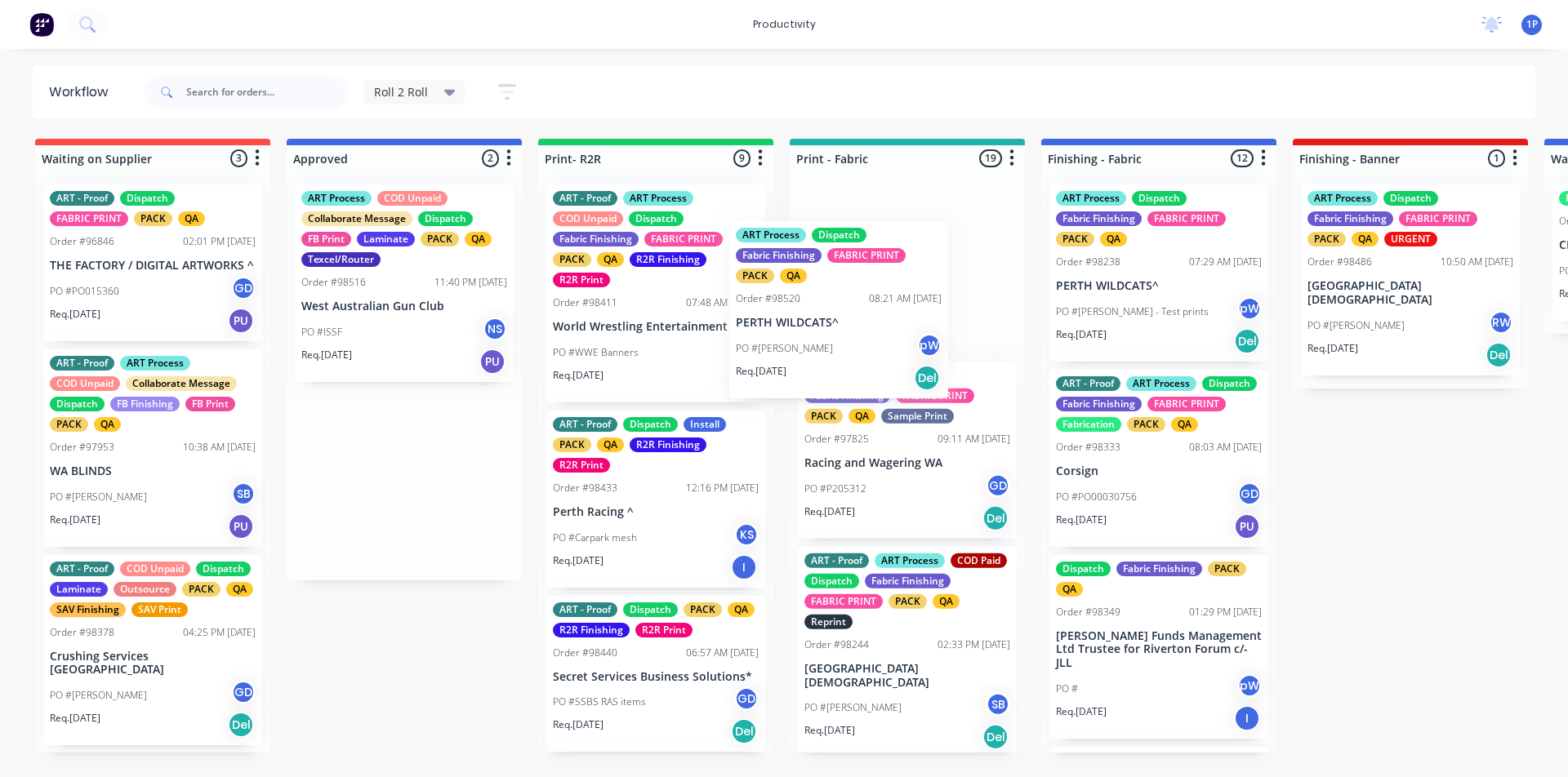
drag, startPoint x: 400, startPoint y: 492, endPoint x: 860, endPoint y: 300, distance: 498.5
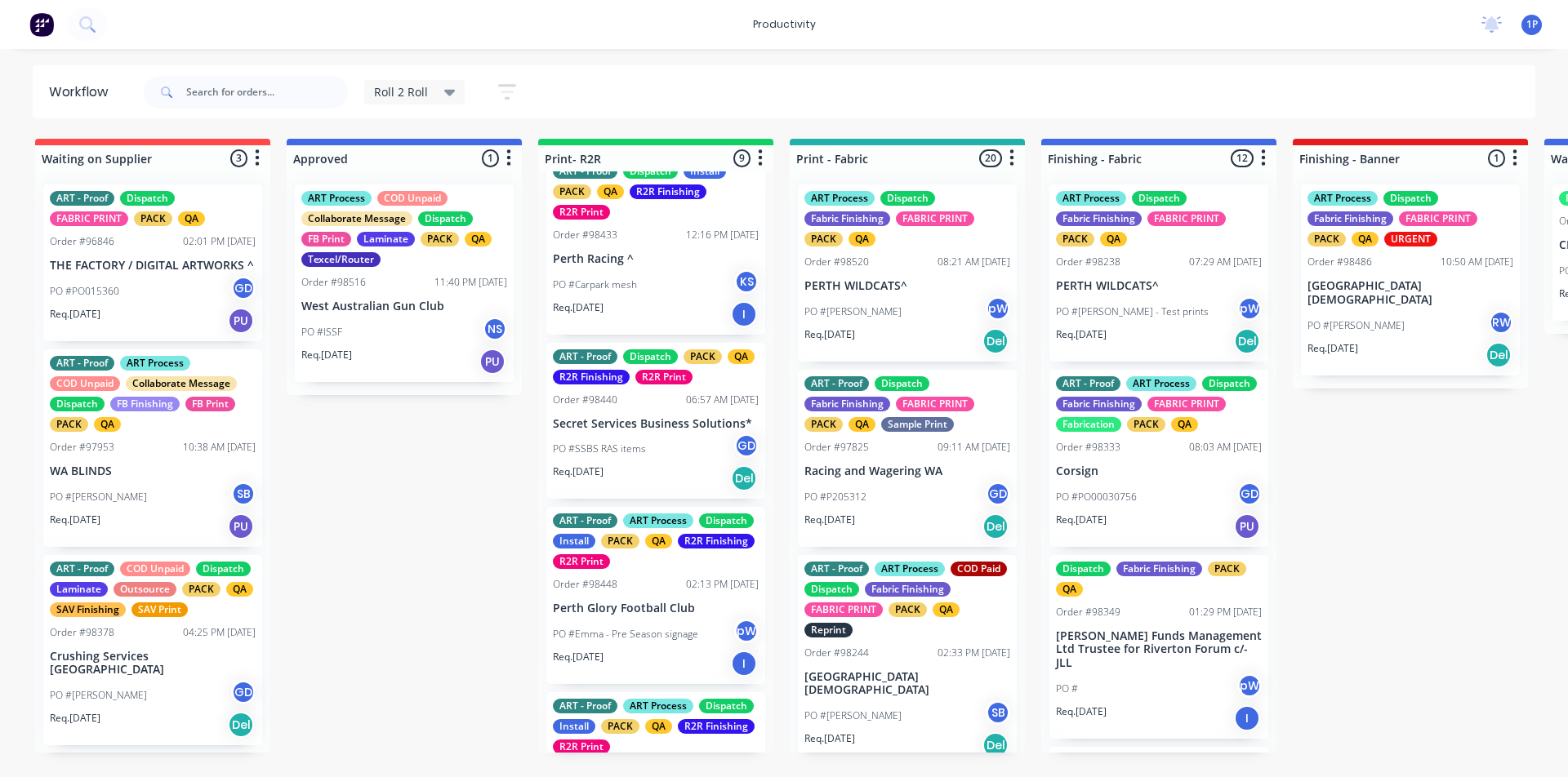
scroll to position [268, 0]
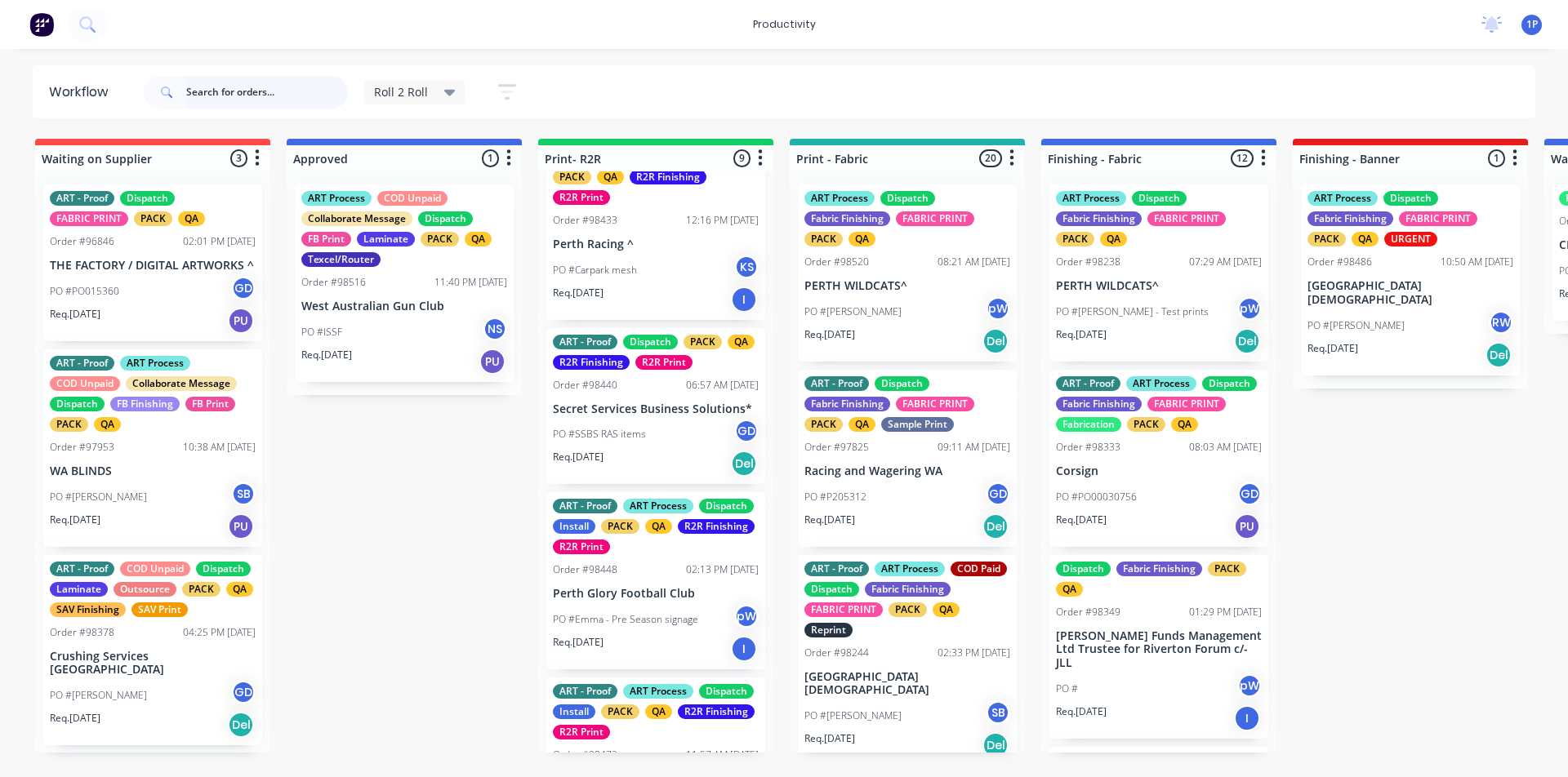
click at [225, 87] on input "text" at bounding box center [266, 92] width 161 height 32
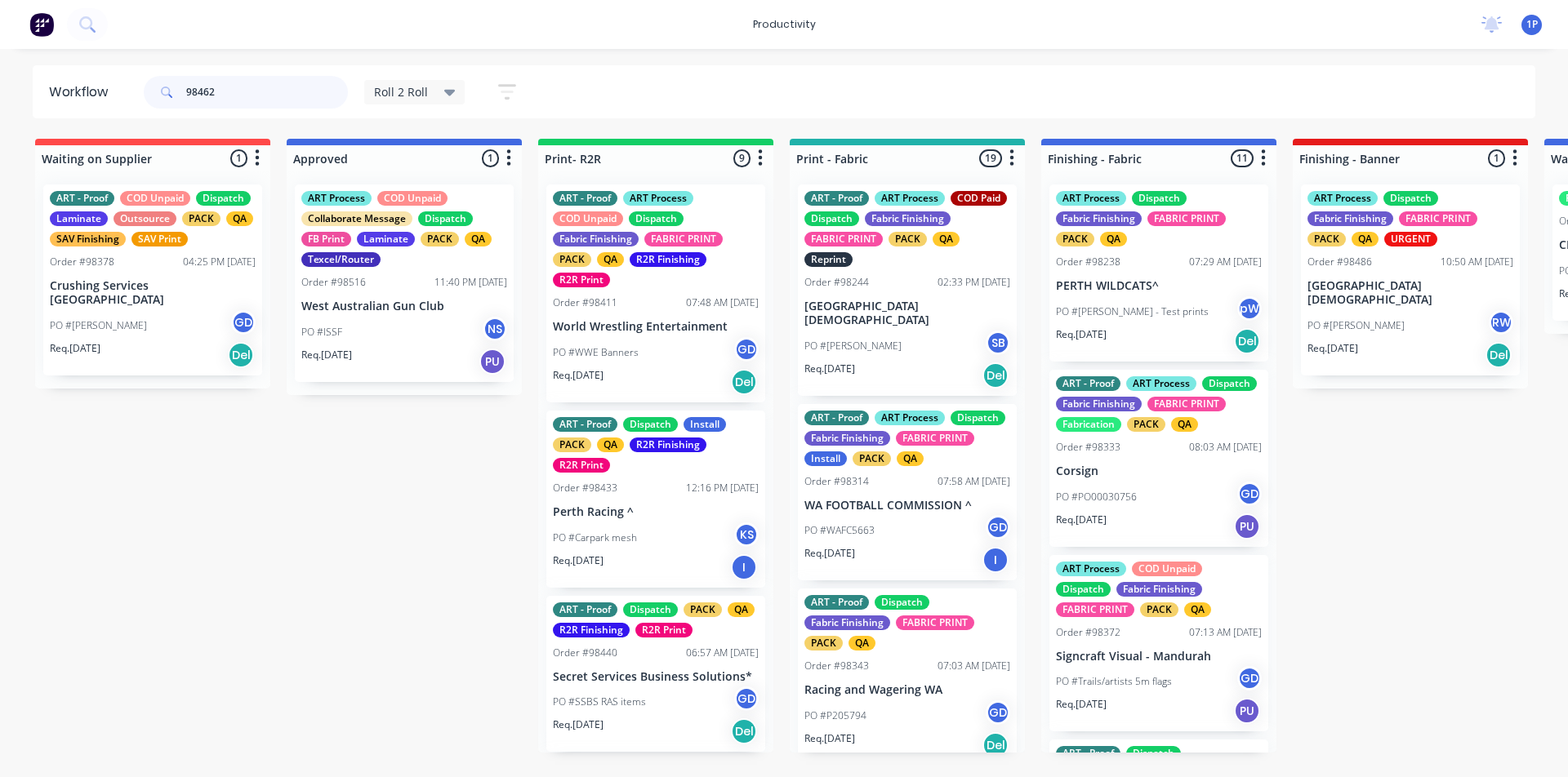
click at [303, 101] on input "98462" at bounding box center [266, 92] width 161 height 32
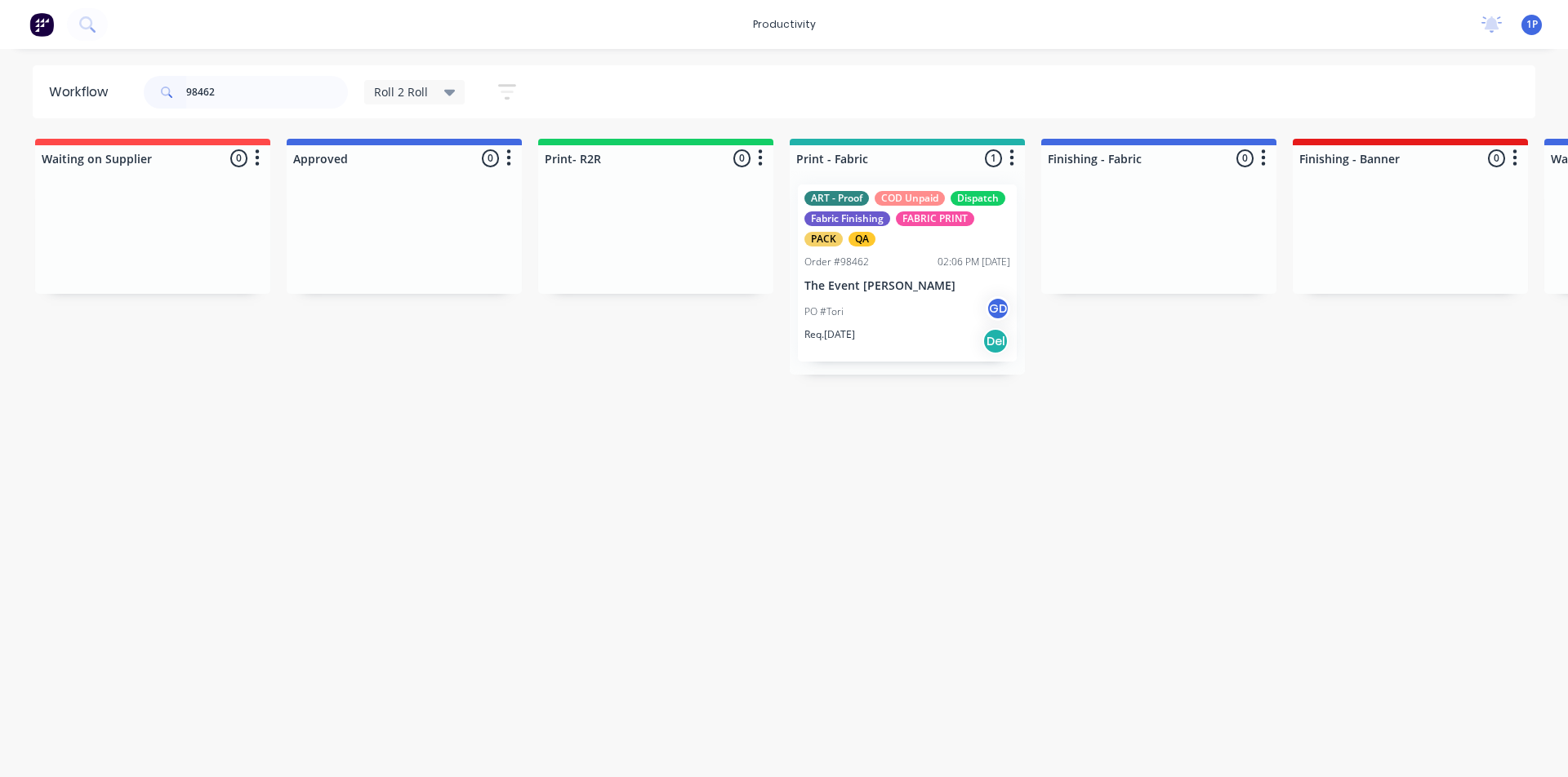
click at [875, 298] on div "PO #Tori GD" at bounding box center [907, 312] width 206 height 31
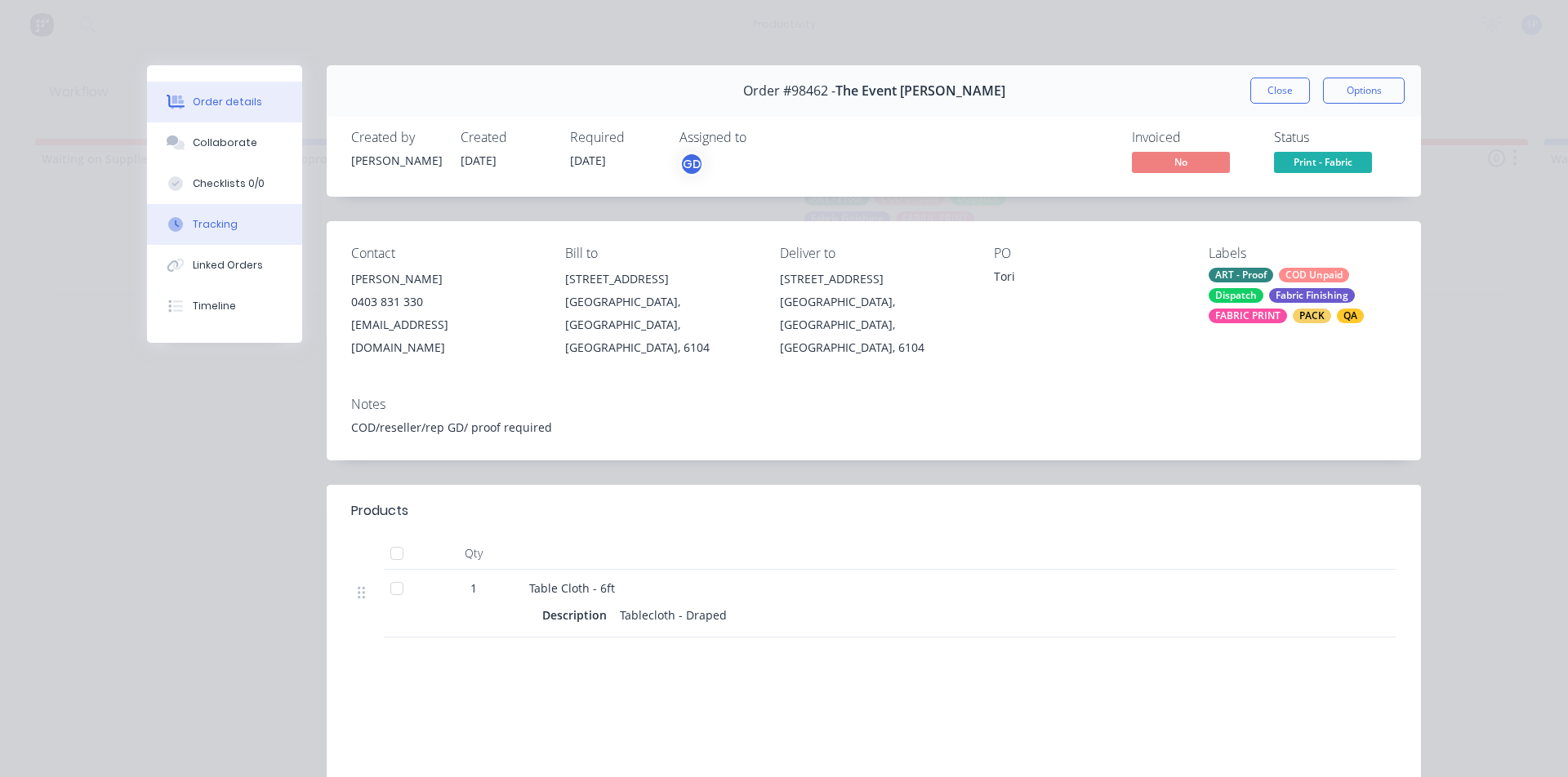
click at [252, 219] on button "Tracking" at bounding box center [224, 225] width 156 height 41
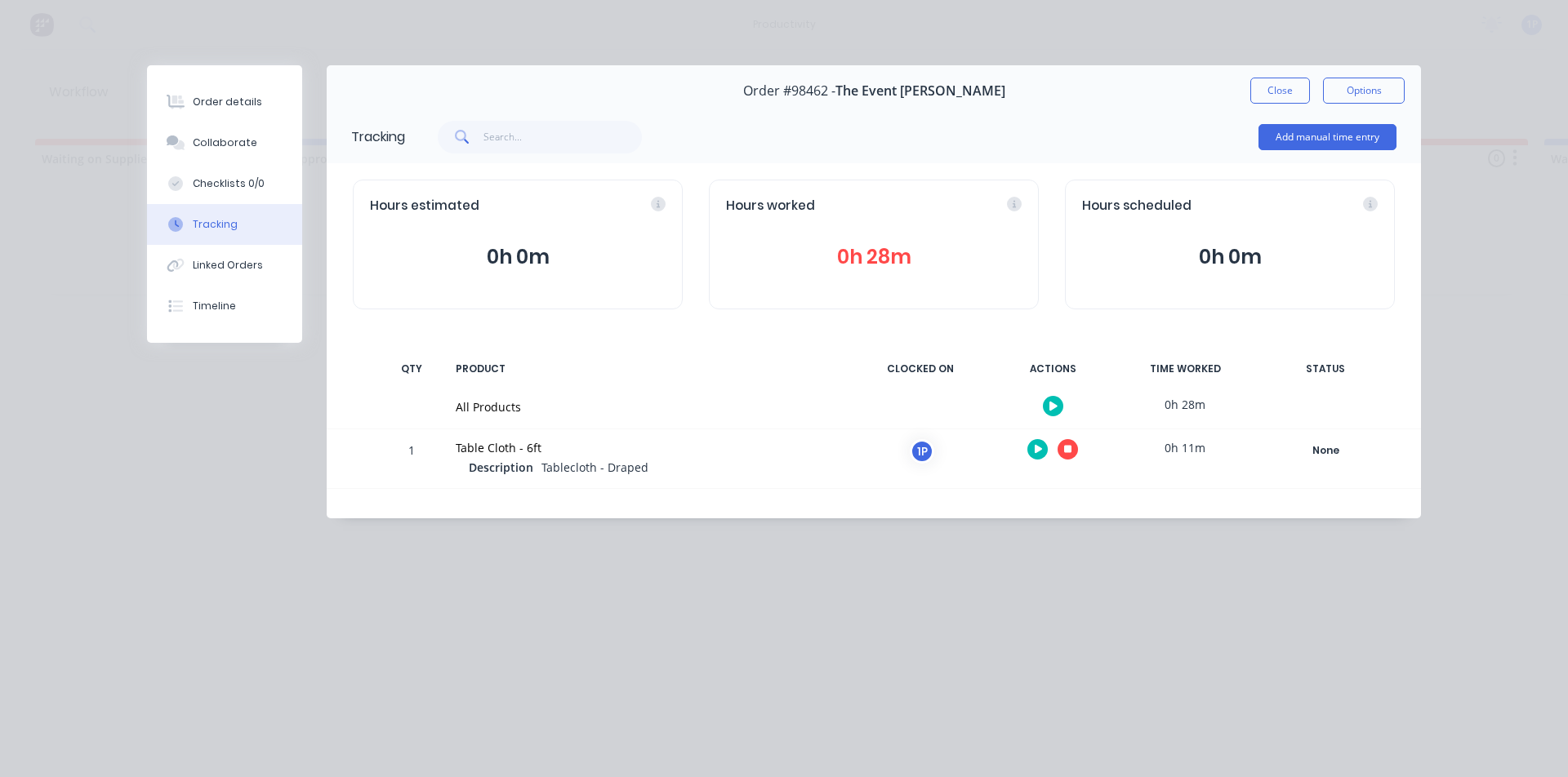
click at [1072, 448] on button "button" at bounding box center [1067, 449] width 21 height 21
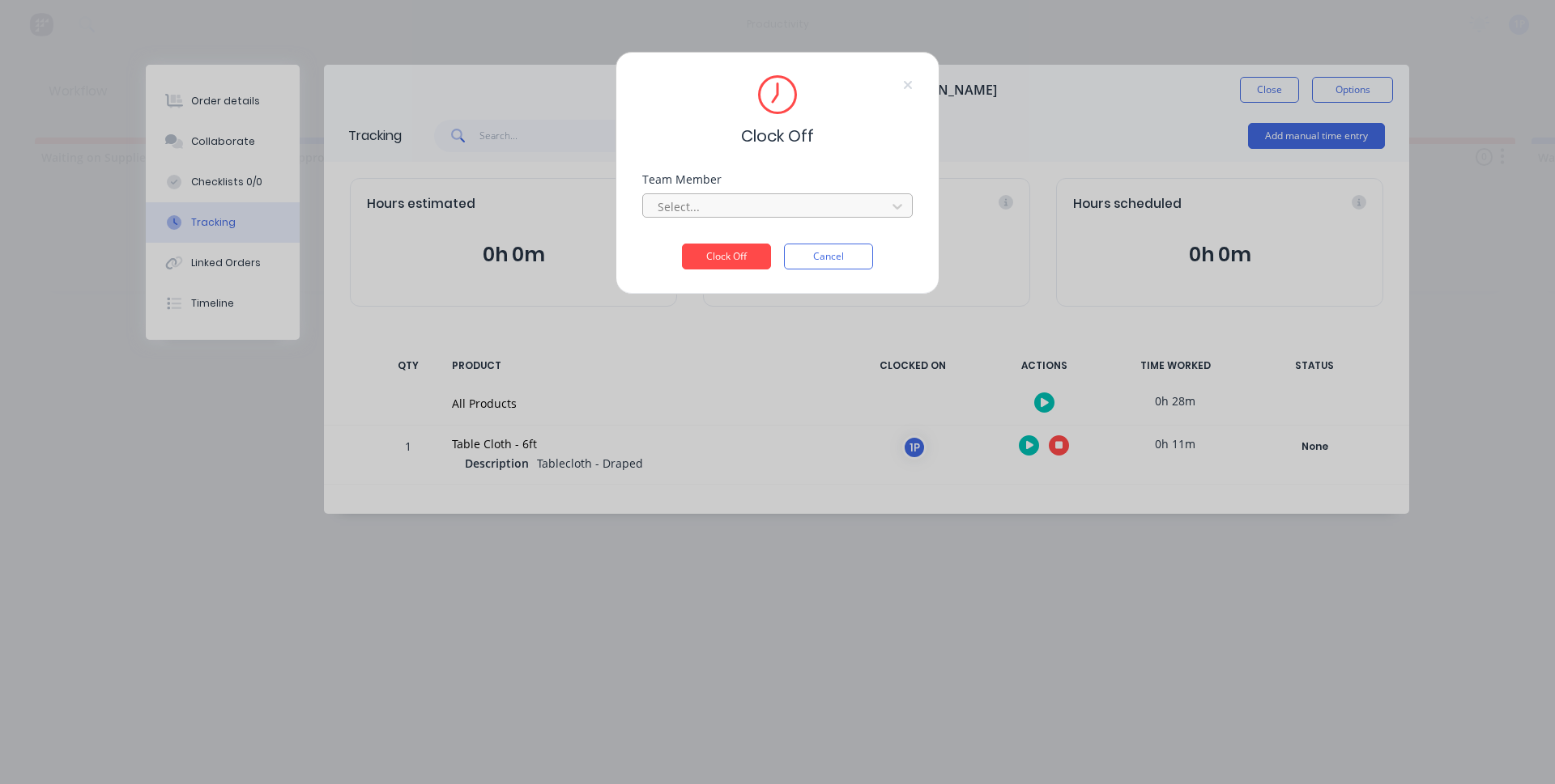
click at [769, 197] on div at bounding box center [767, 207] width 222 height 20
click at [721, 238] on div "1Roll to Roll Printing" at bounding box center [778, 242] width 271 height 30
click at [731, 260] on button "Clock Off" at bounding box center [726, 256] width 89 height 26
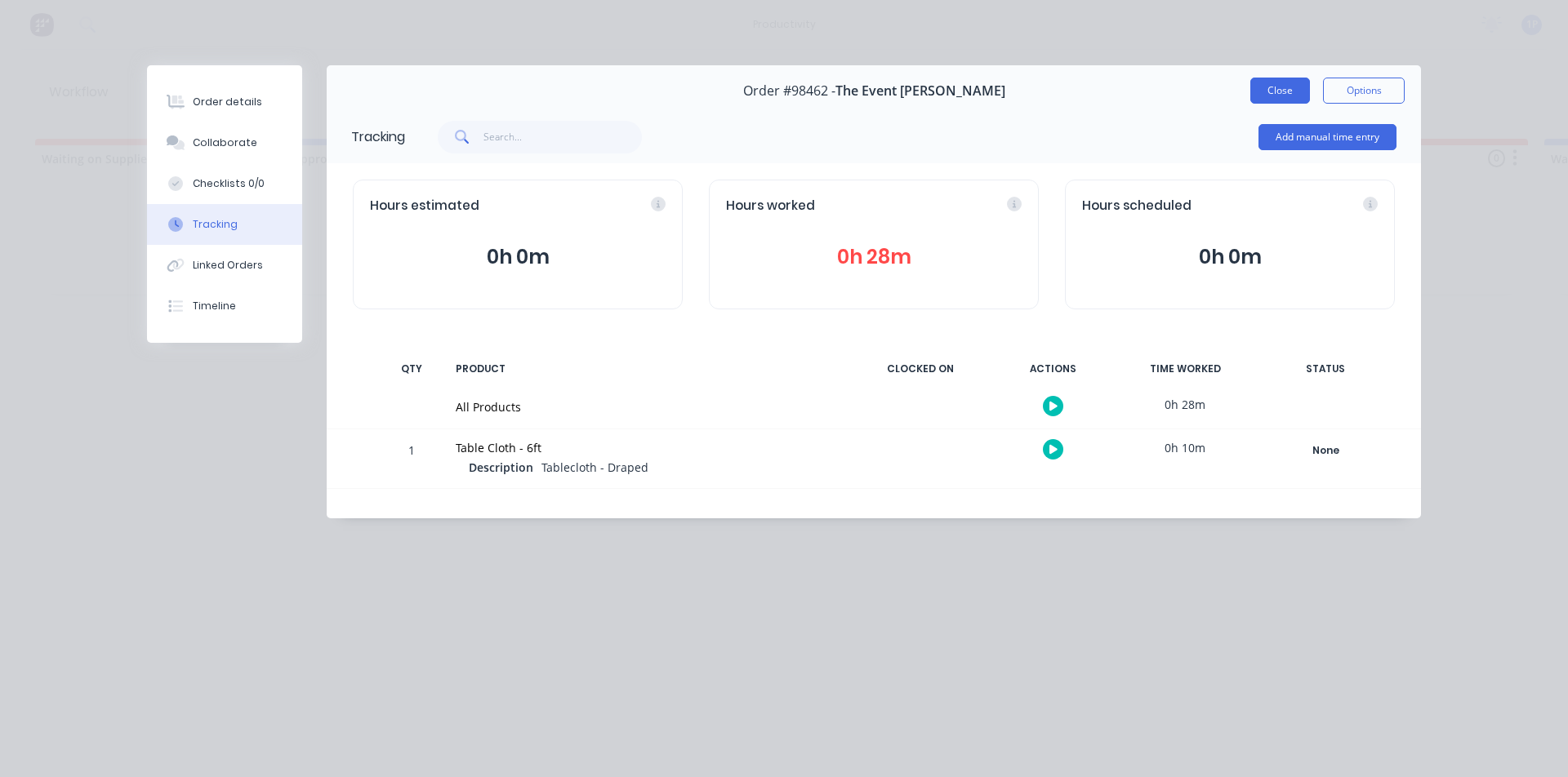
click at [1276, 101] on button "Close" at bounding box center [1279, 90] width 60 height 26
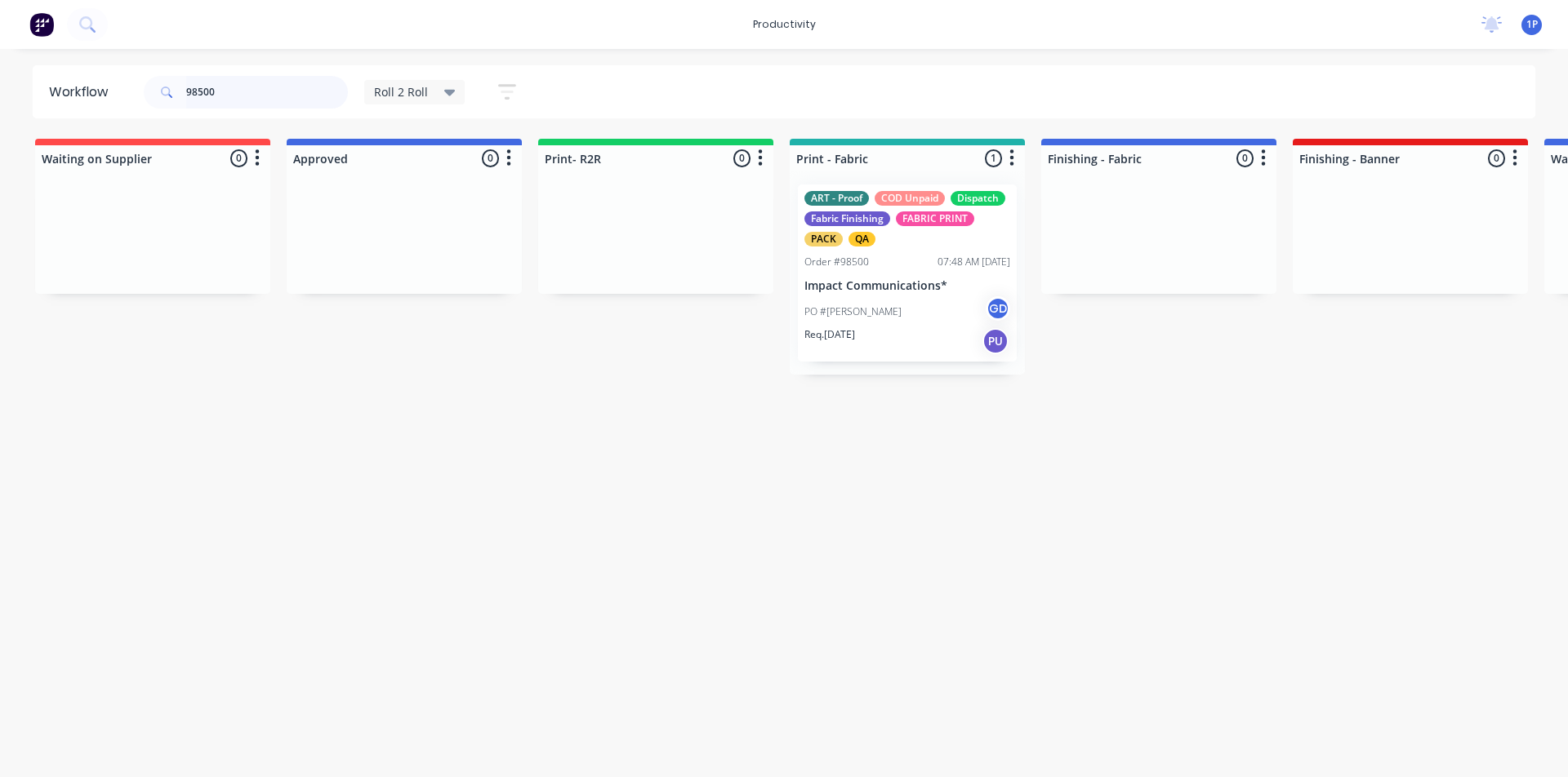
type input "98500"
click at [872, 274] on div "ART - Proof COD Unpaid Dispatch Fabric Finishing FABRIC PRINT PACK QA Order #98…" at bounding box center [907, 273] width 219 height 177
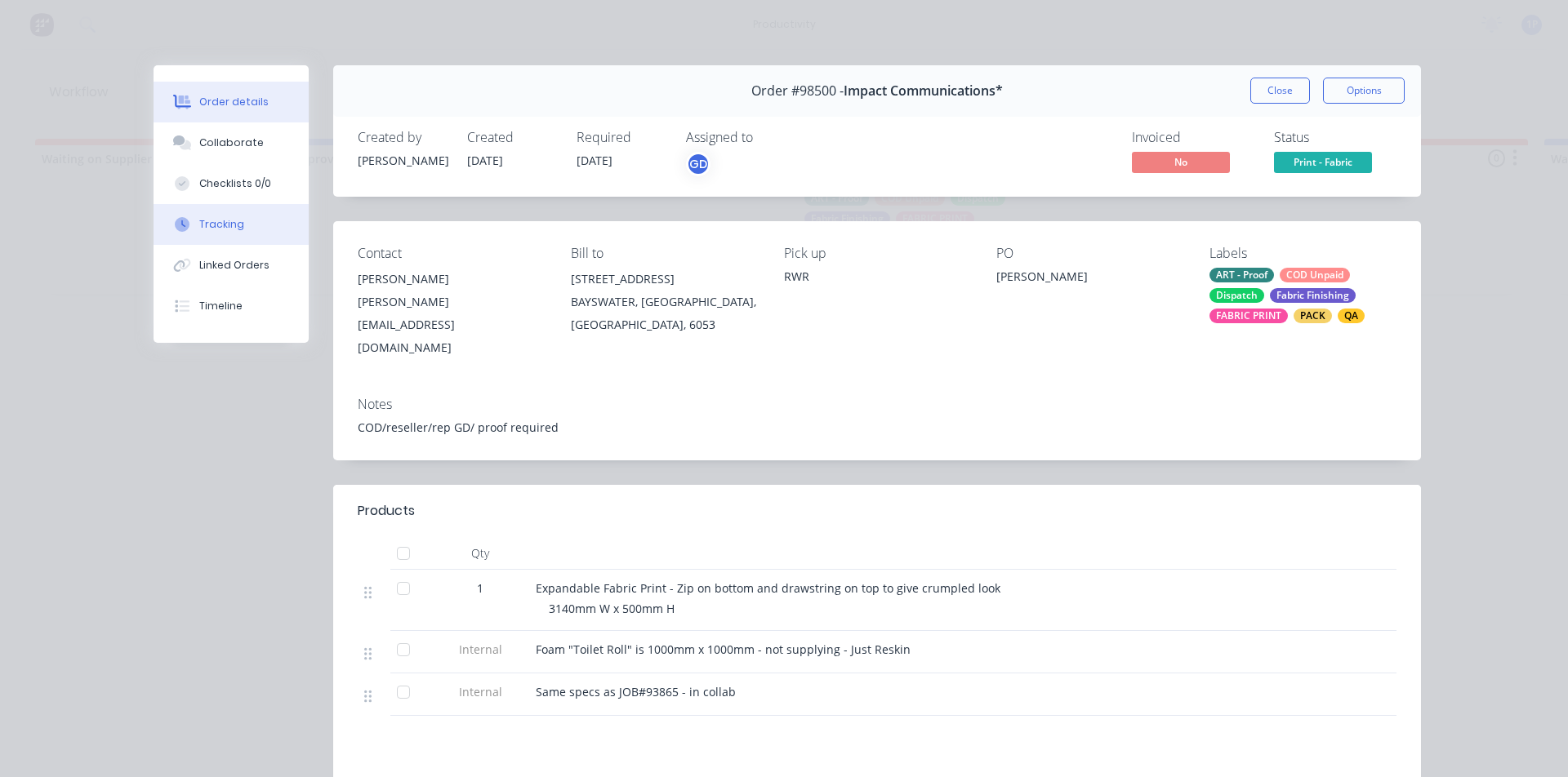
click at [249, 224] on button "Tracking" at bounding box center [231, 225] width 156 height 41
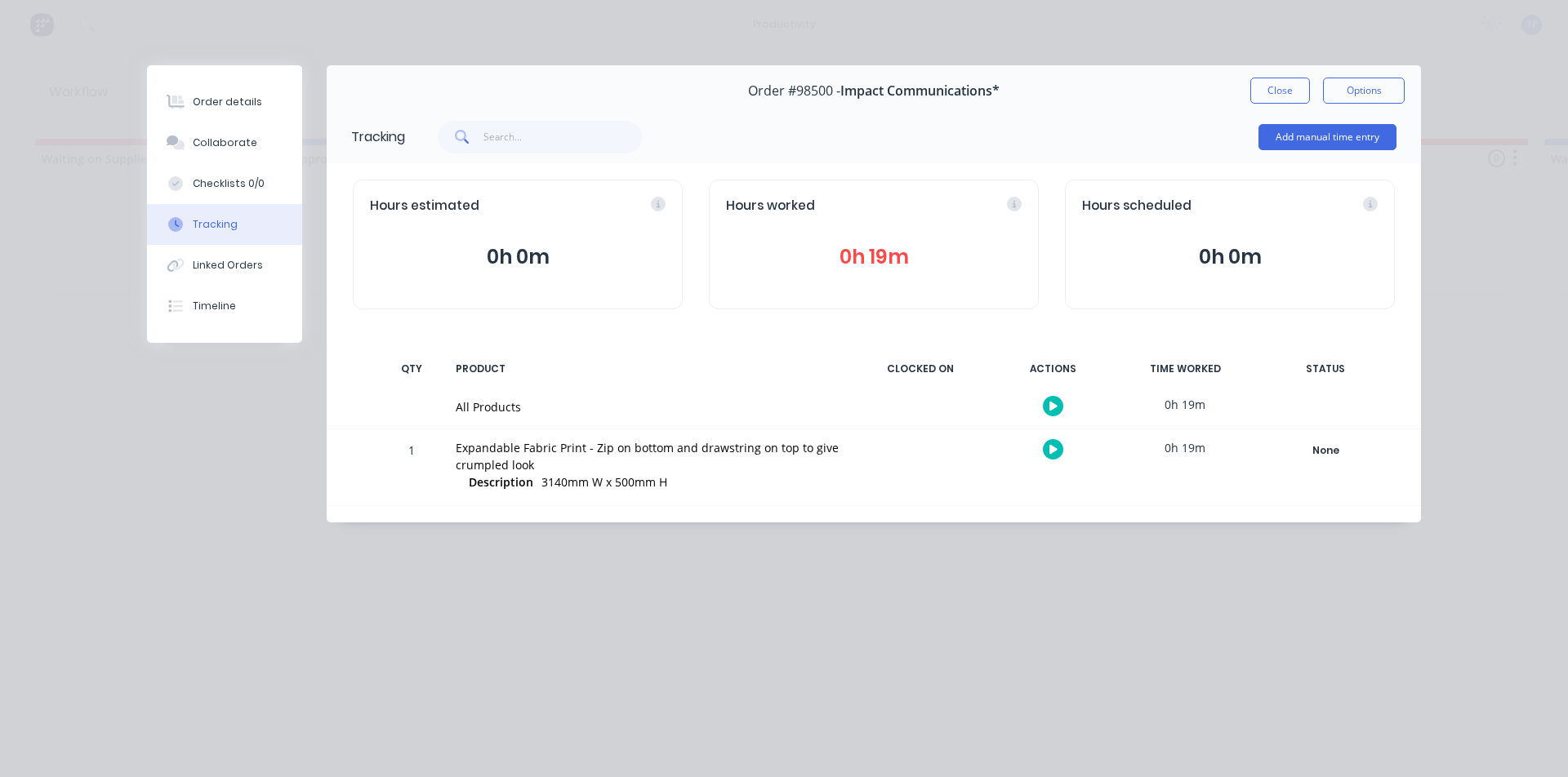
click at [1058, 455] on button "button" at bounding box center [1052, 449] width 21 height 21
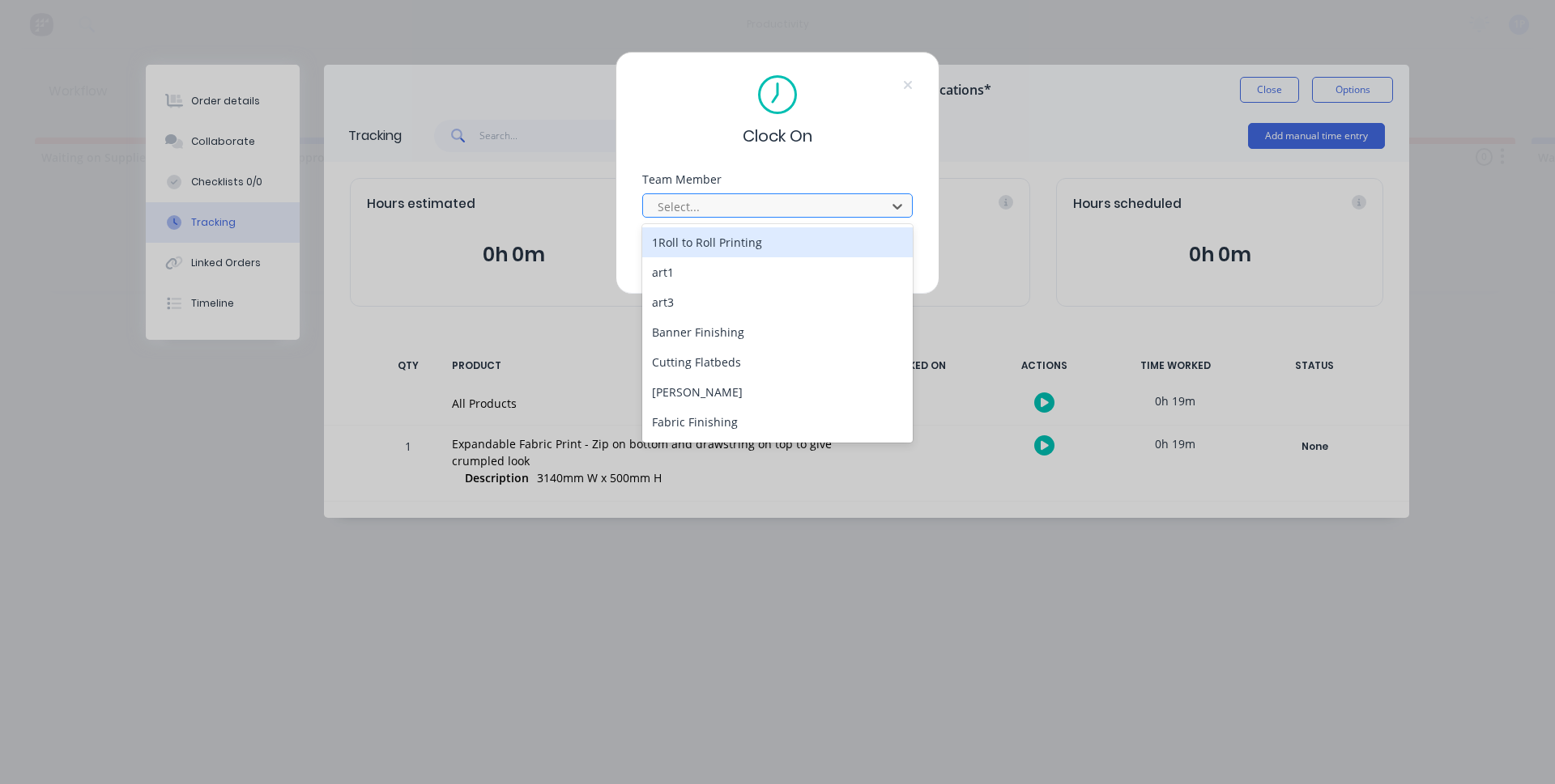
click at [704, 208] on div at bounding box center [767, 207] width 222 height 20
click at [706, 253] on div "1Roll to Roll Printing" at bounding box center [778, 242] width 271 height 30
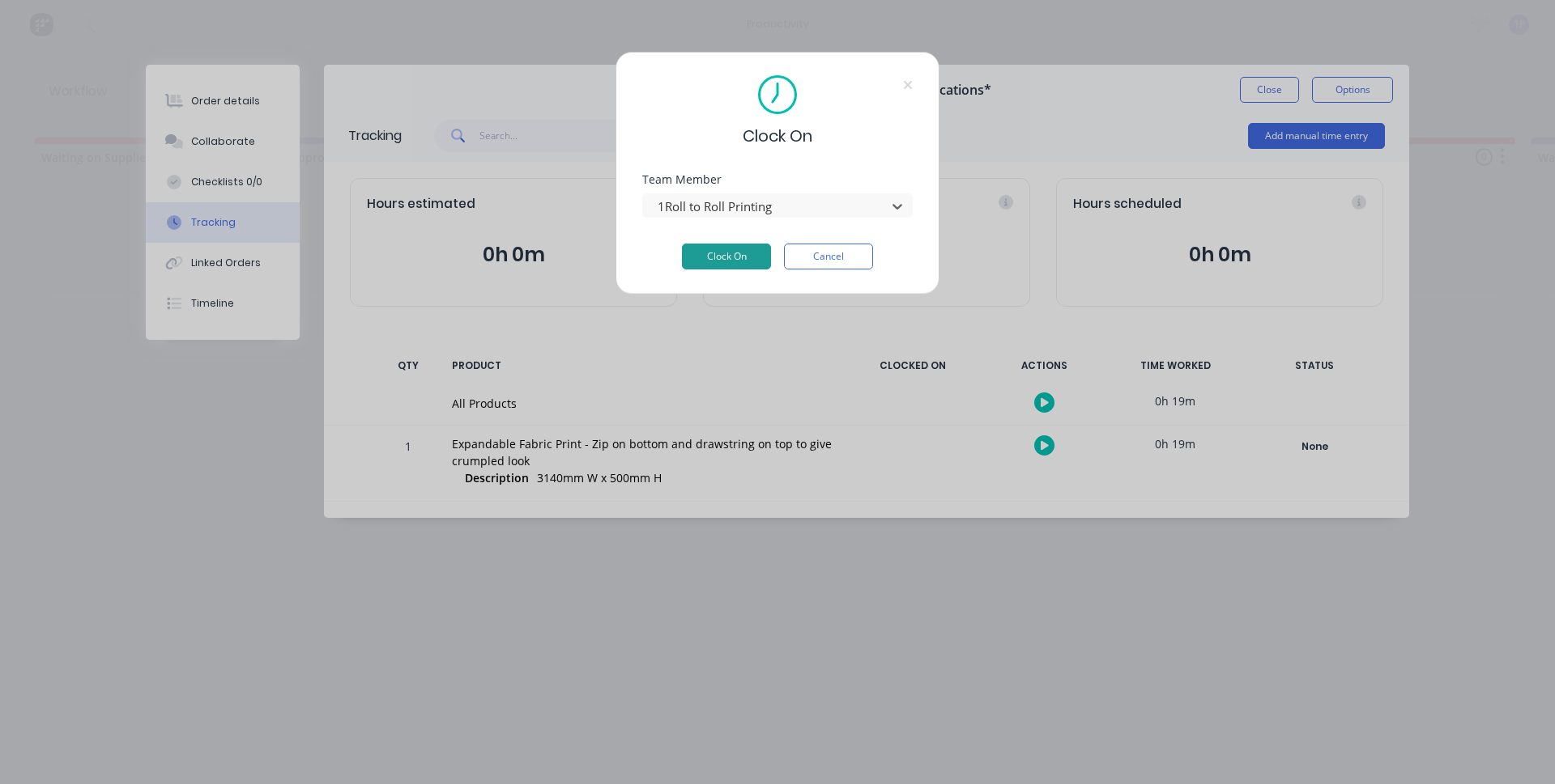
click at [707, 251] on button "Clock On" at bounding box center [726, 256] width 89 height 26
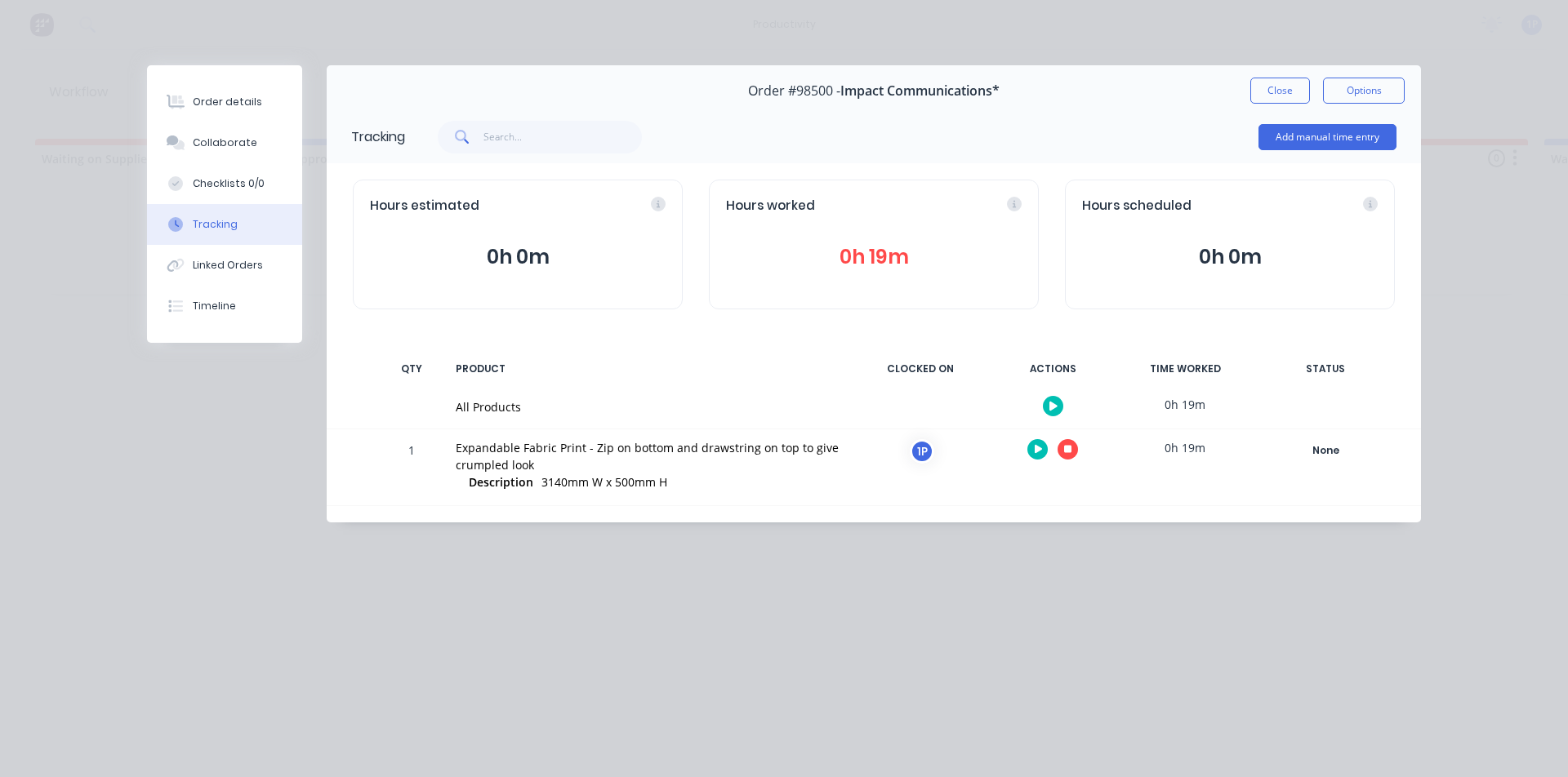
click at [1067, 446] on icon "button" at bounding box center [1068, 450] width 8 height 8
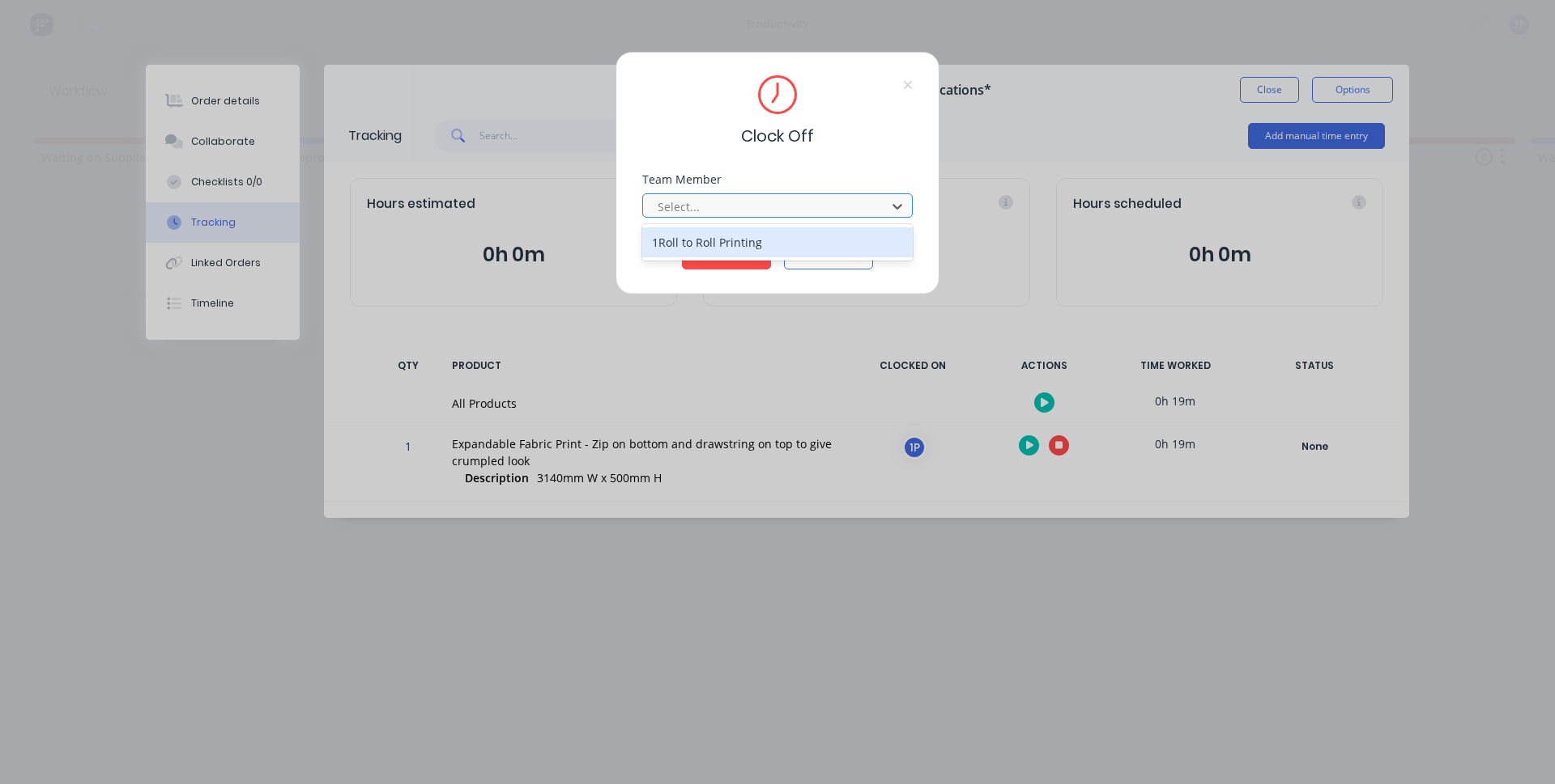
click at [757, 210] on div at bounding box center [767, 207] width 222 height 20
click at [745, 239] on div "1Roll to Roll Printing" at bounding box center [778, 242] width 271 height 30
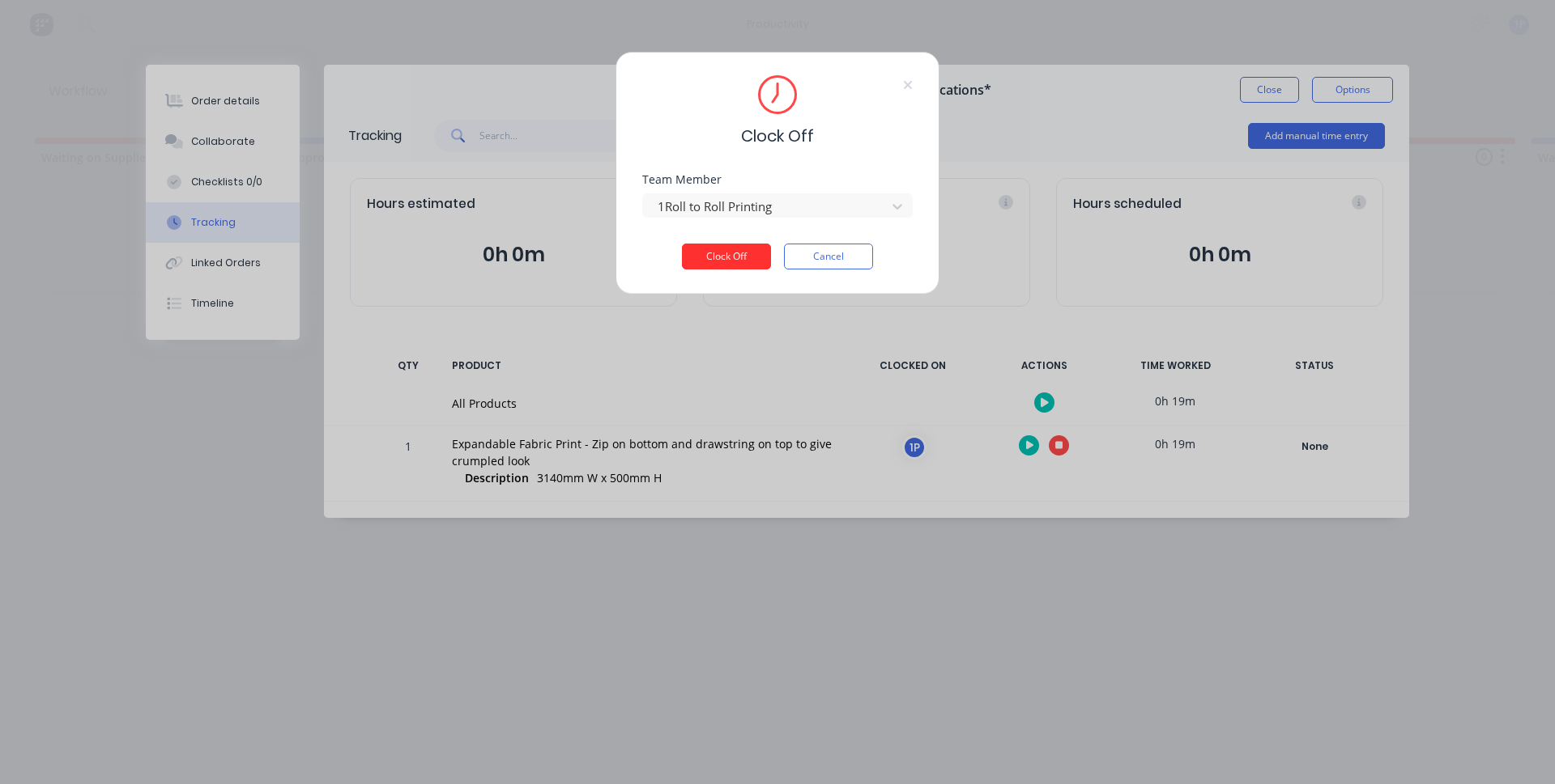
click at [739, 257] on button "Clock Off" at bounding box center [726, 256] width 89 height 26
